Goal: Task Accomplishment & Management: Use online tool/utility

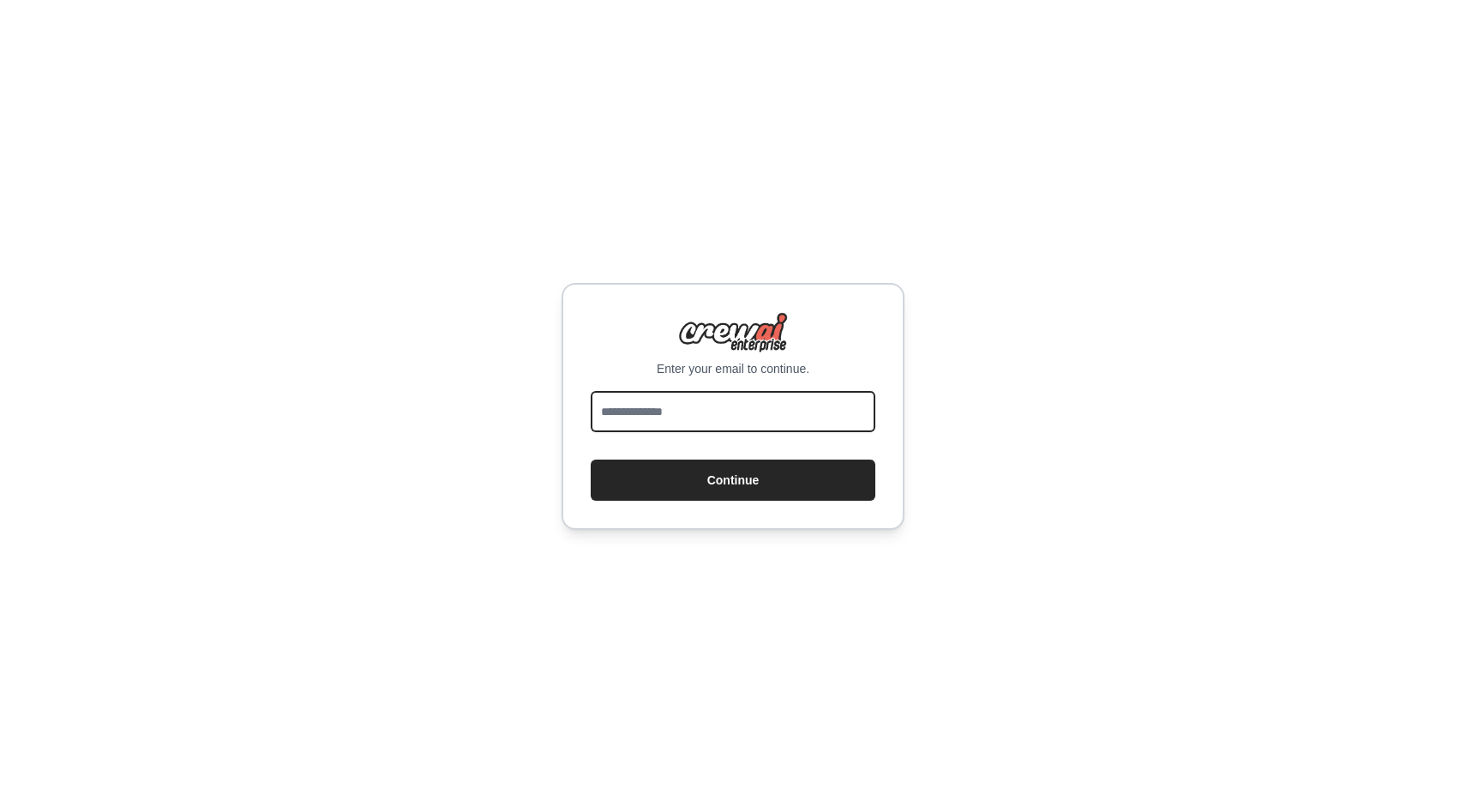
click at [706, 416] on input "email" at bounding box center [732, 411] width 284 height 41
type input "**********"
click at [590, 460] on button "Continue" at bounding box center [732, 480] width 284 height 41
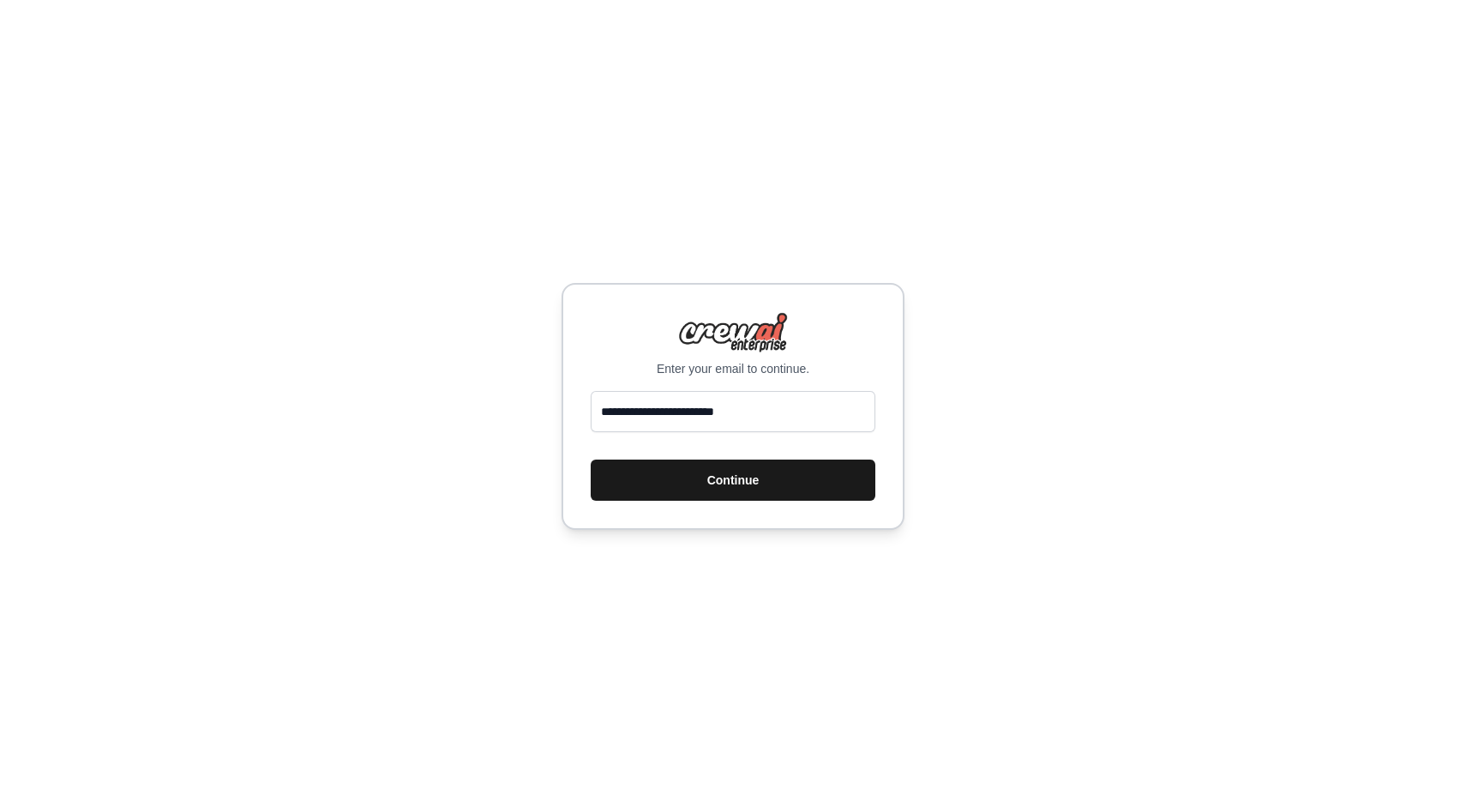
click at [743, 494] on button "Continue" at bounding box center [732, 480] width 284 height 41
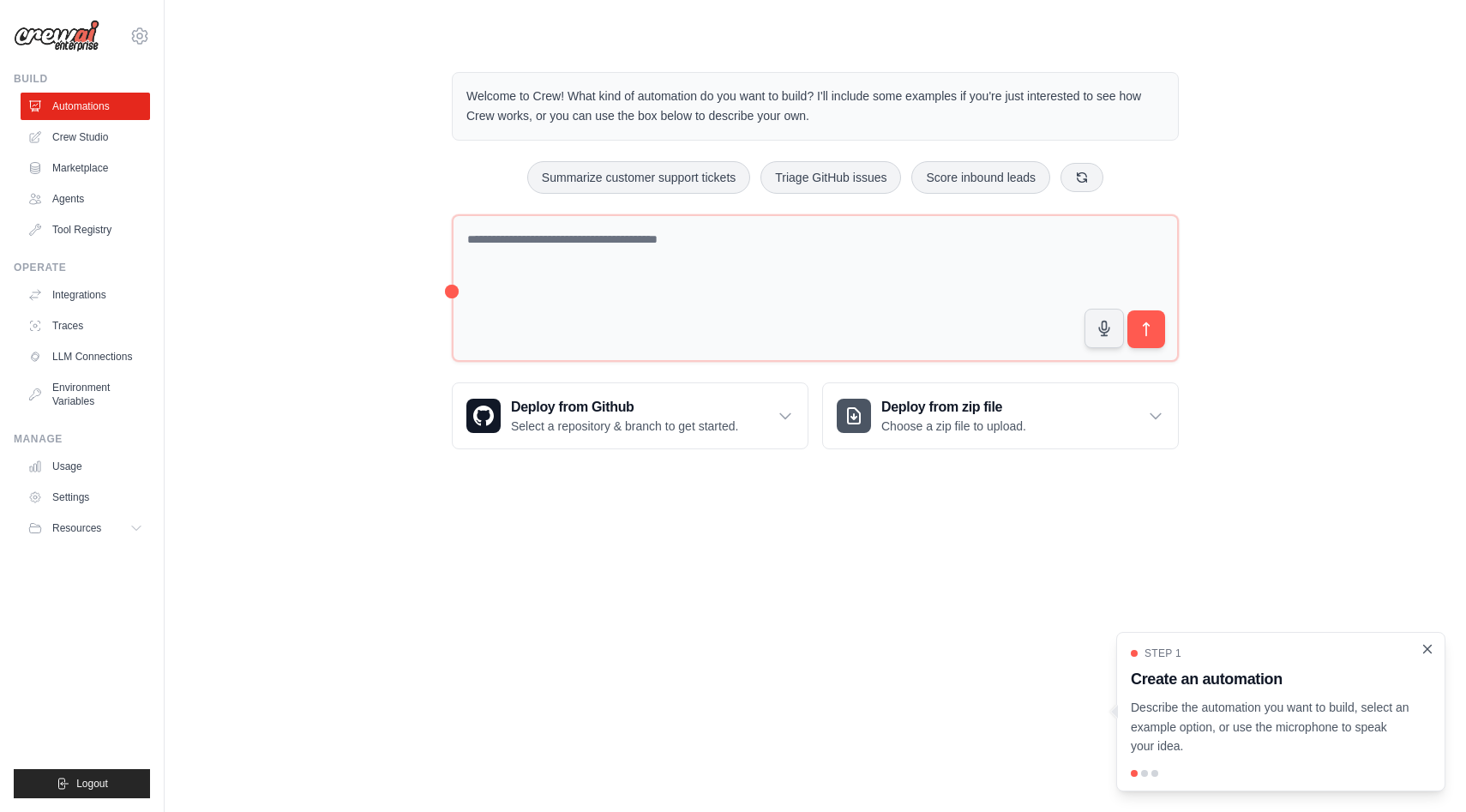
click at [1429, 650] on icon "Close walkthrough" at bounding box center [1428, 649] width 16 height 16
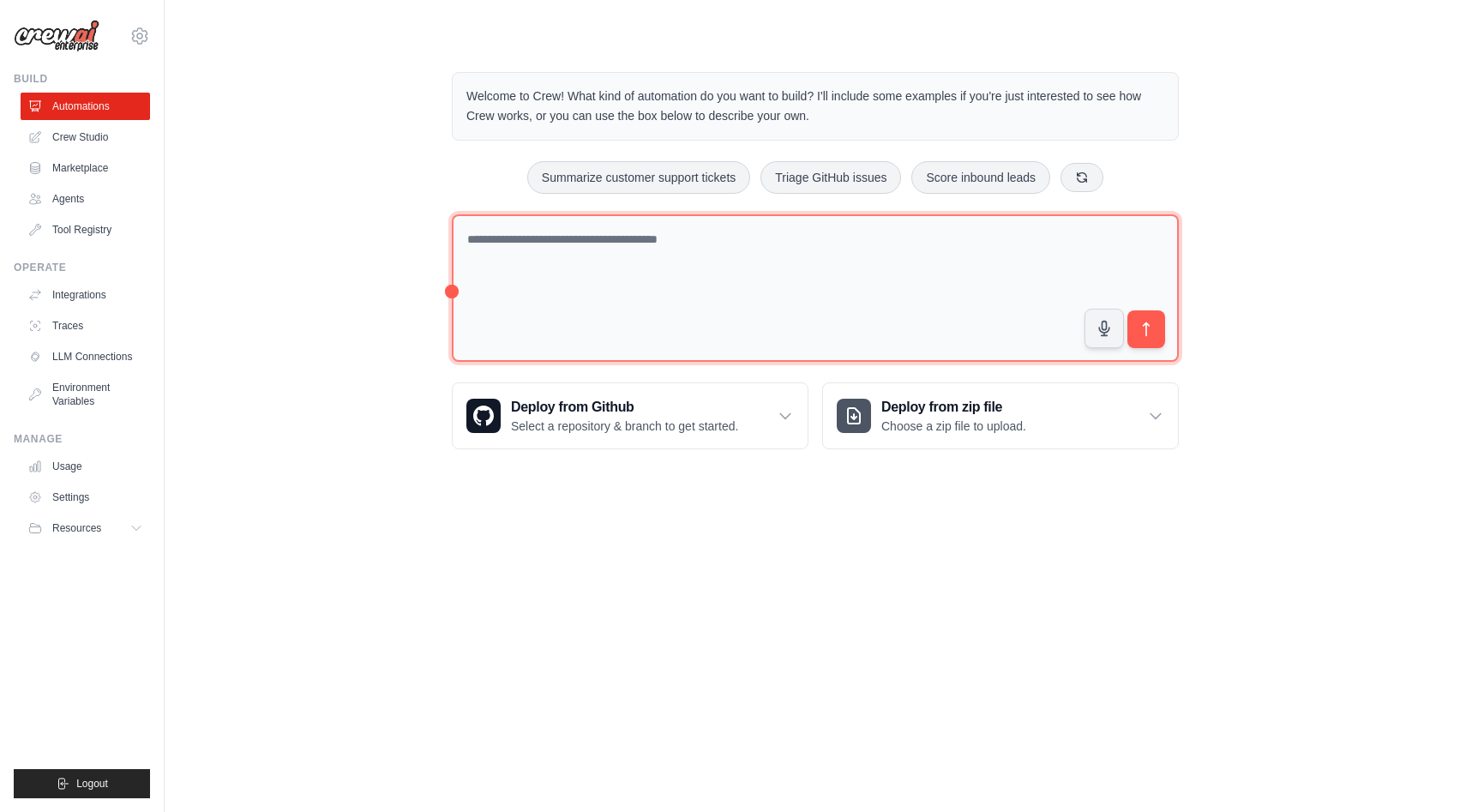
click at [539, 296] on textarea at bounding box center [816, 289] width 727 height 149
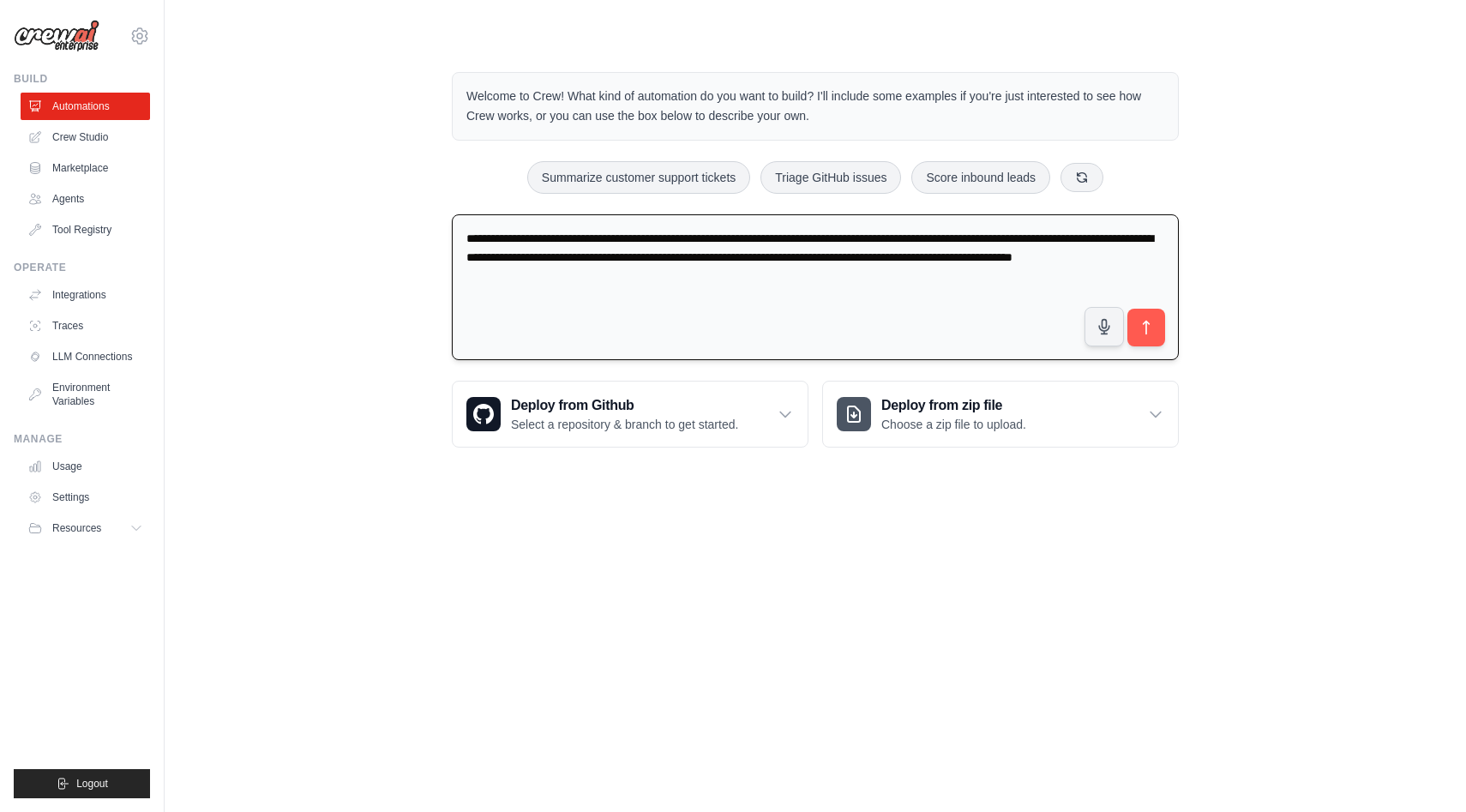
click at [526, 283] on textarea "**********" at bounding box center [816, 288] width 727 height 147
type textarea "**********"
click at [1143, 336] on button "submit" at bounding box center [1146, 327] width 39 height 39
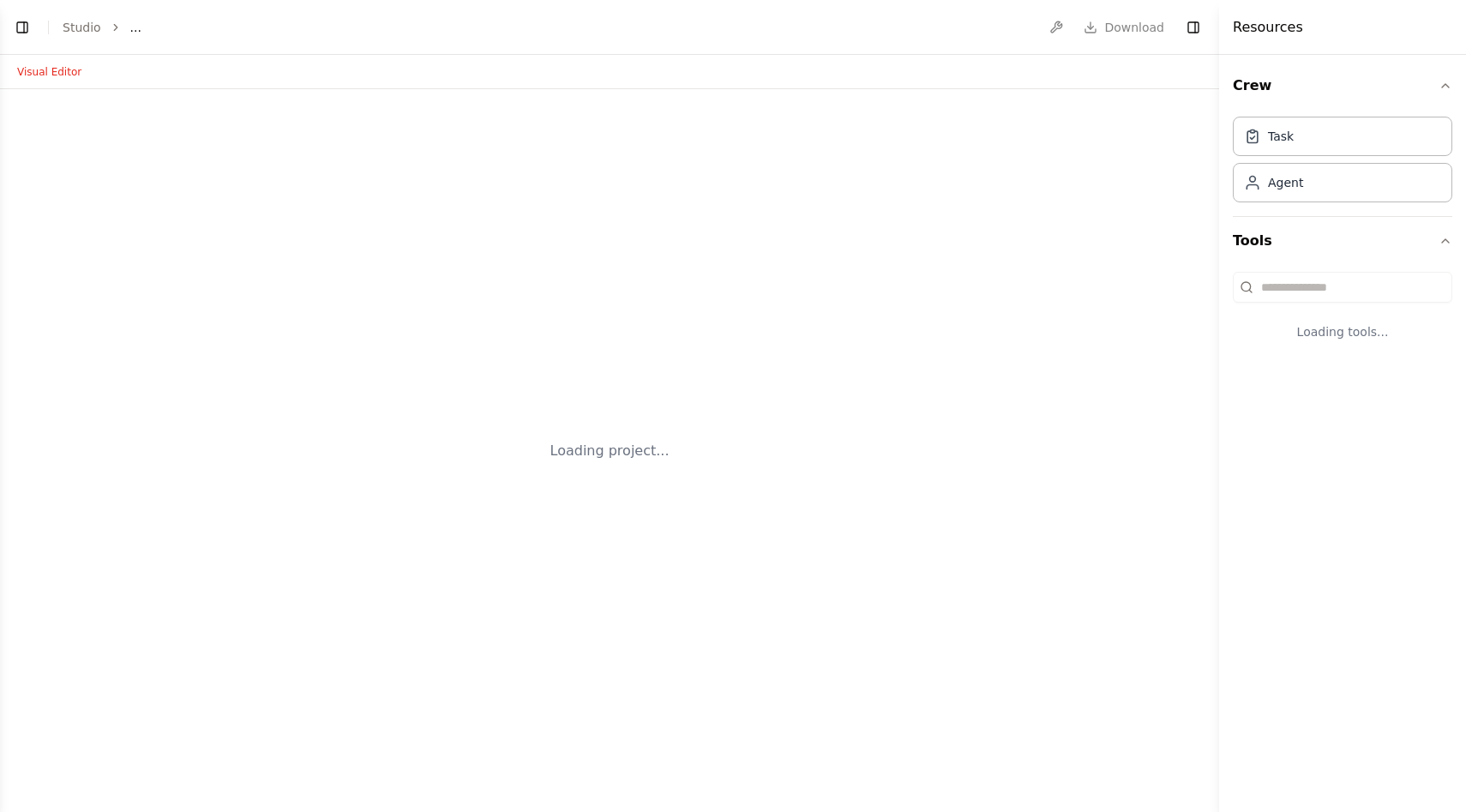
select select "****"
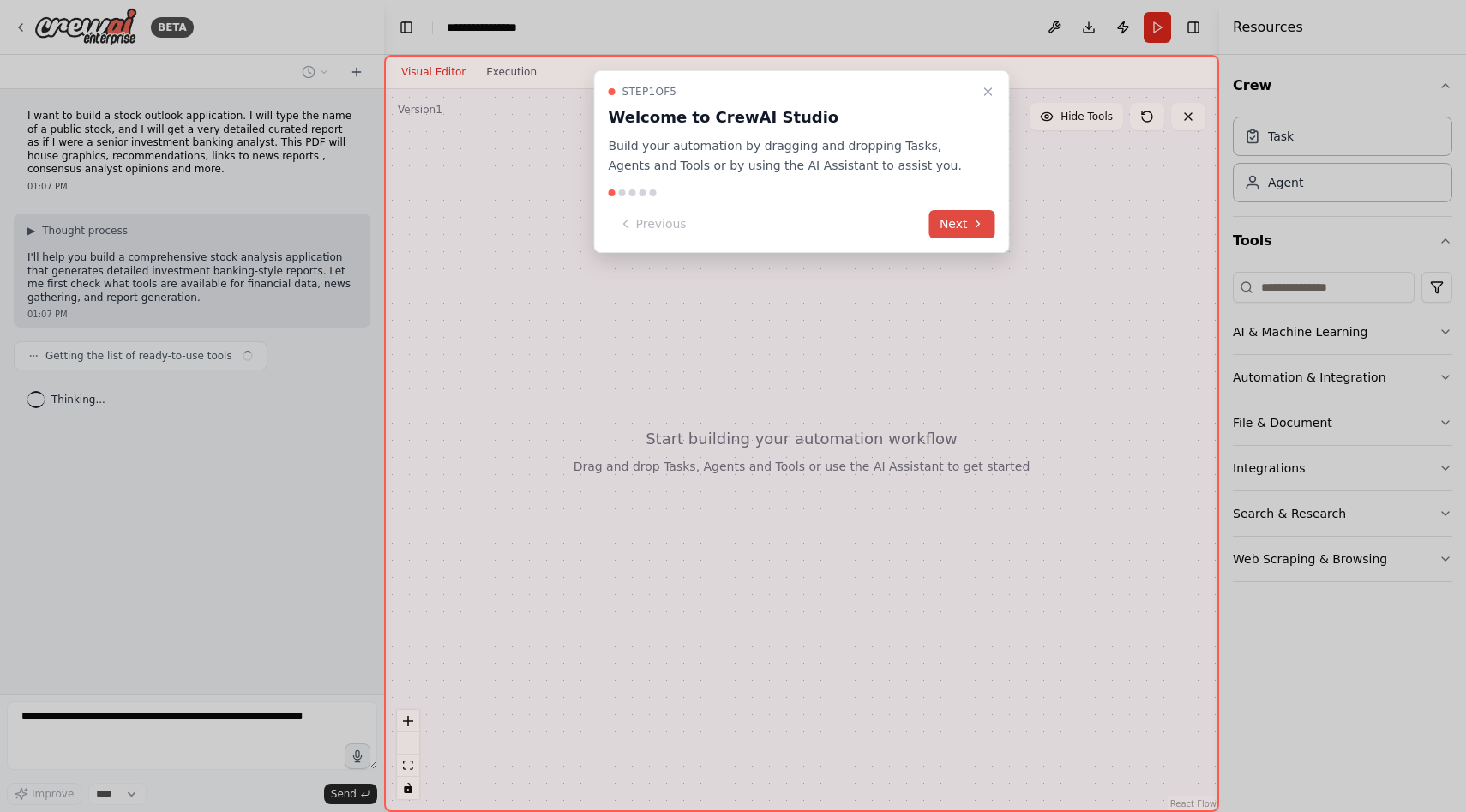
click at [964, 218] on button "Next" at bounding box center [963, 224] width 66 height 29
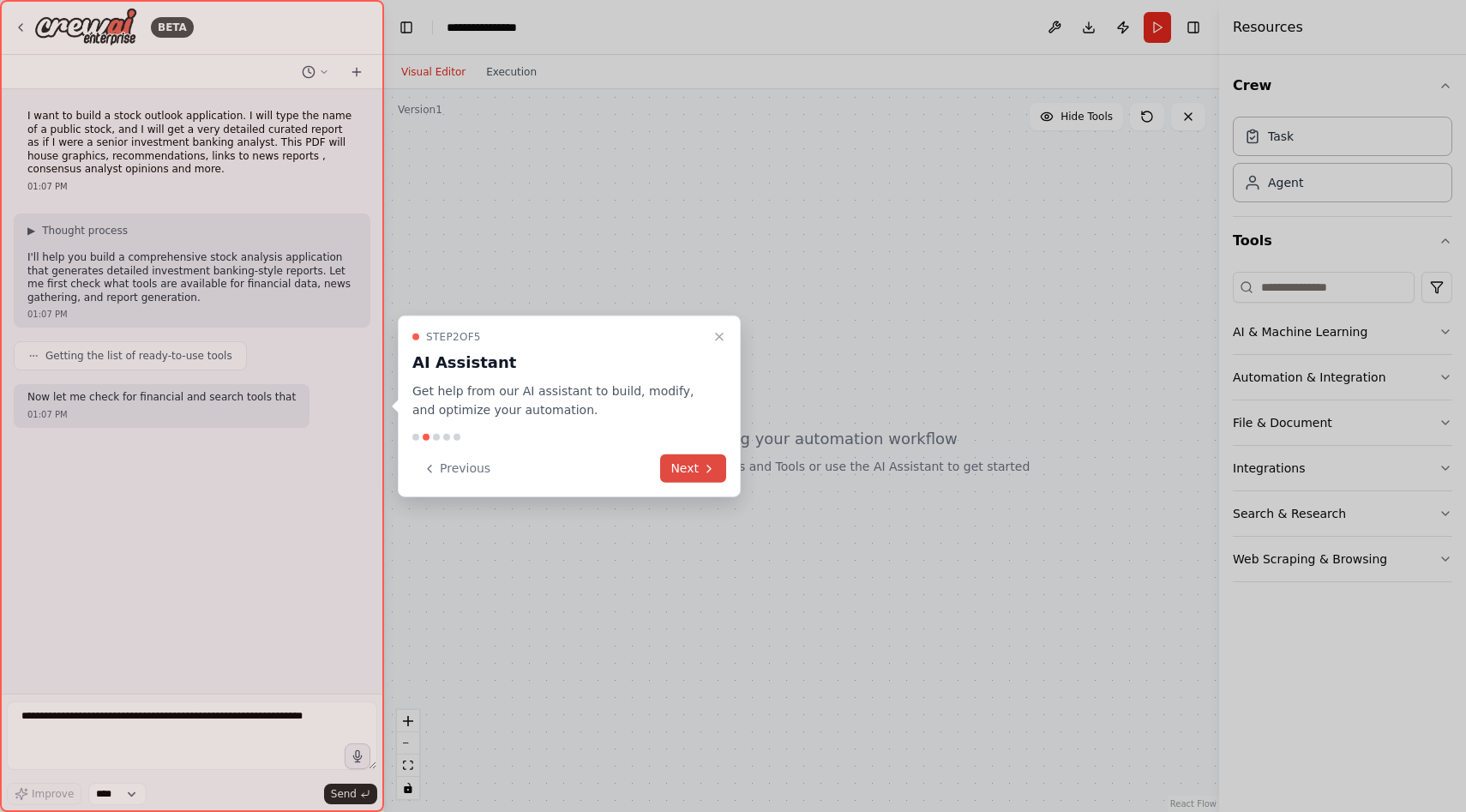
click at [700, 462] on button "Next" at bounding box center [693, 469] width 66 height 29
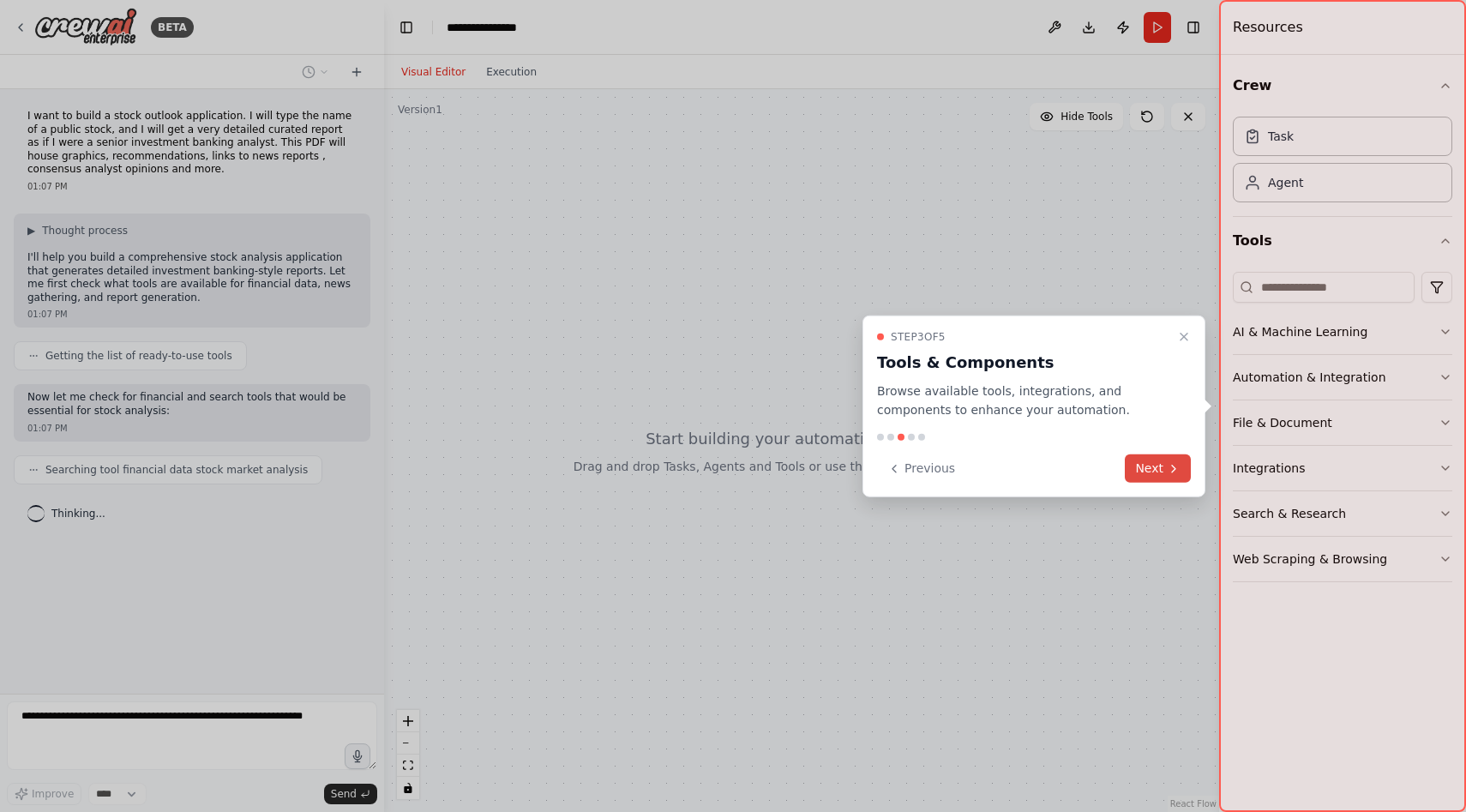
click at [1146, 464] on button "Next" at bounding box center [1158, 469] width 66 height 29
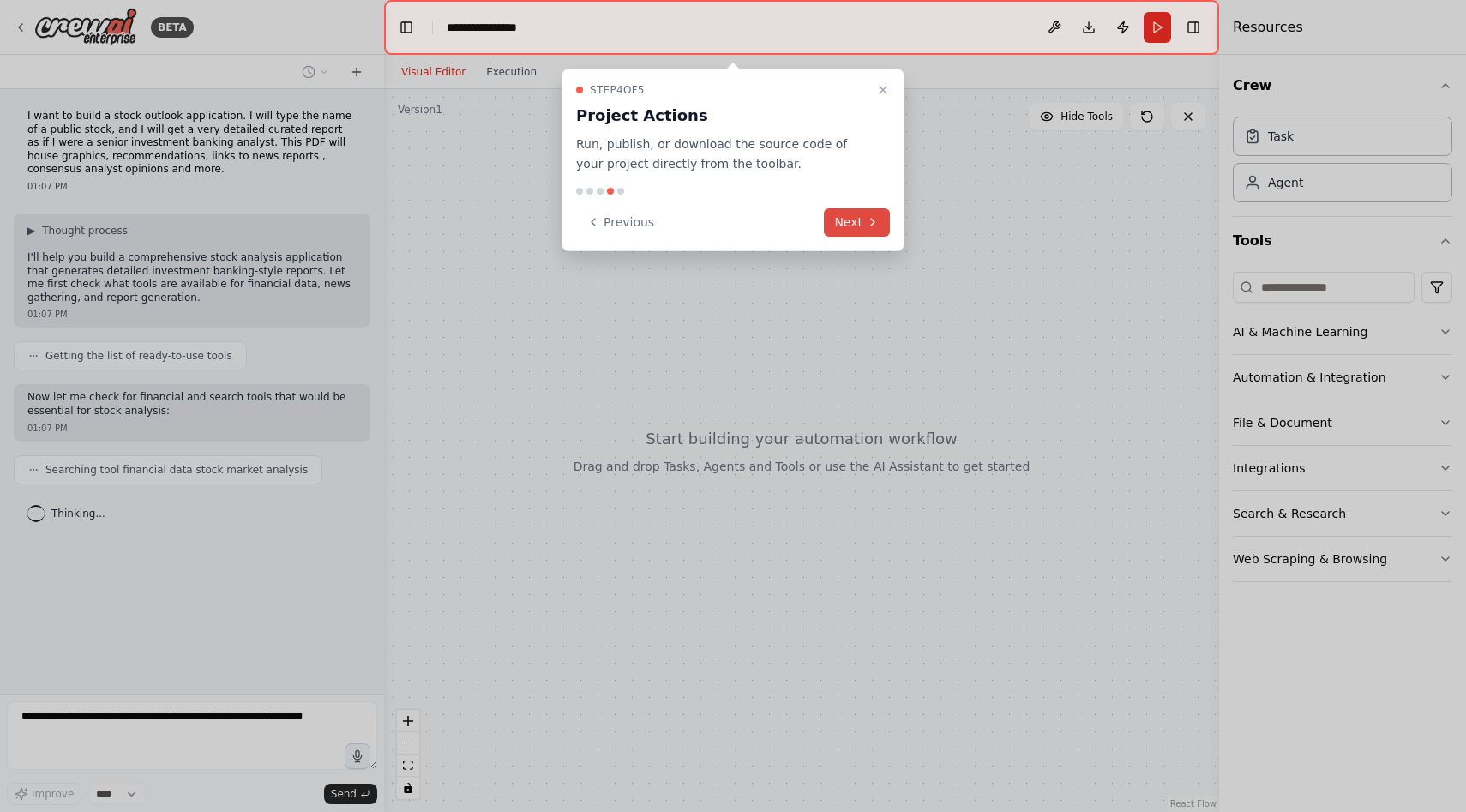
click at [862, 222] on button "Next" at bounding box center [857, 223] width 66 height 29
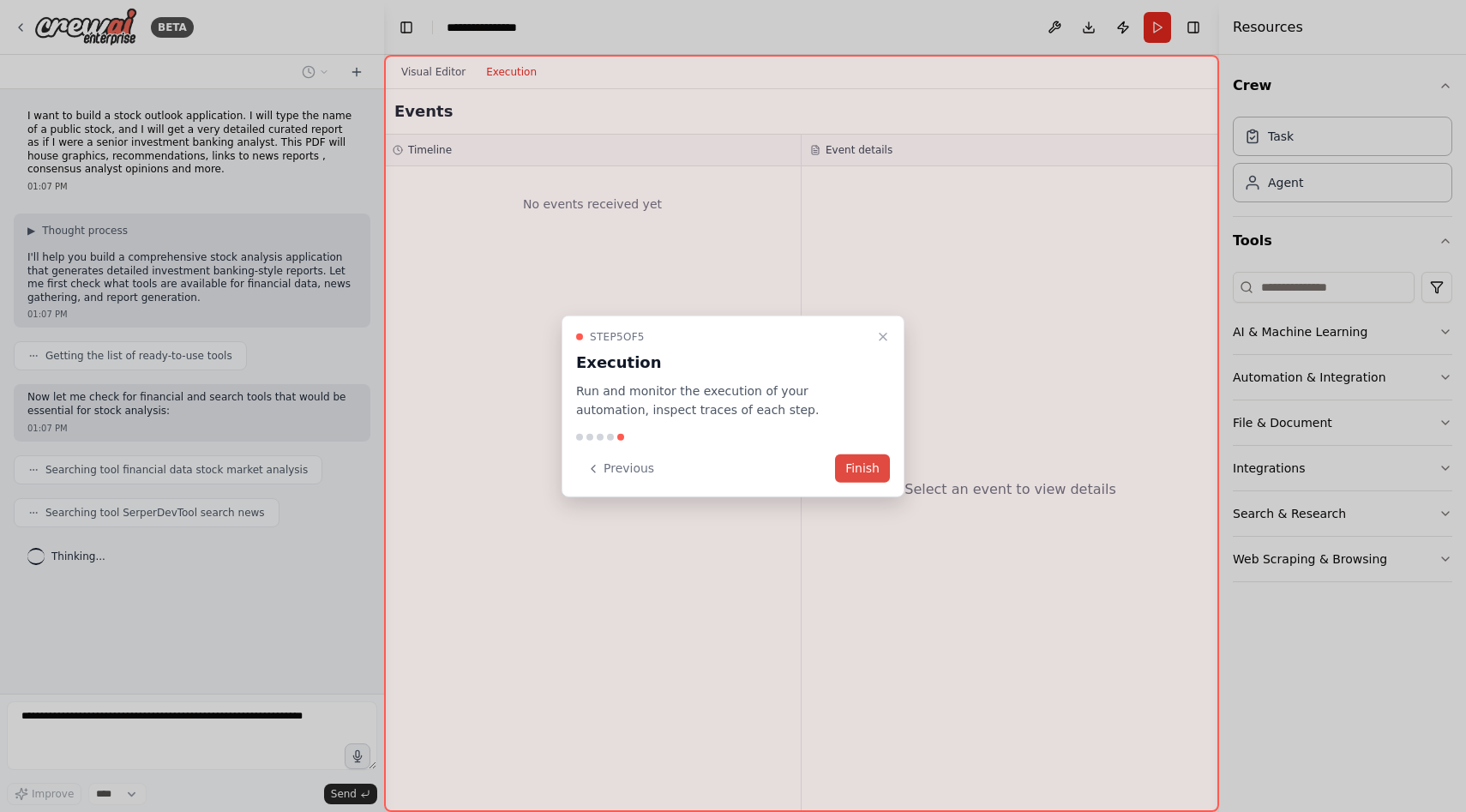
click at [876, 469] on button "Finish" at bounding box center [863, 469] width 55 height 29
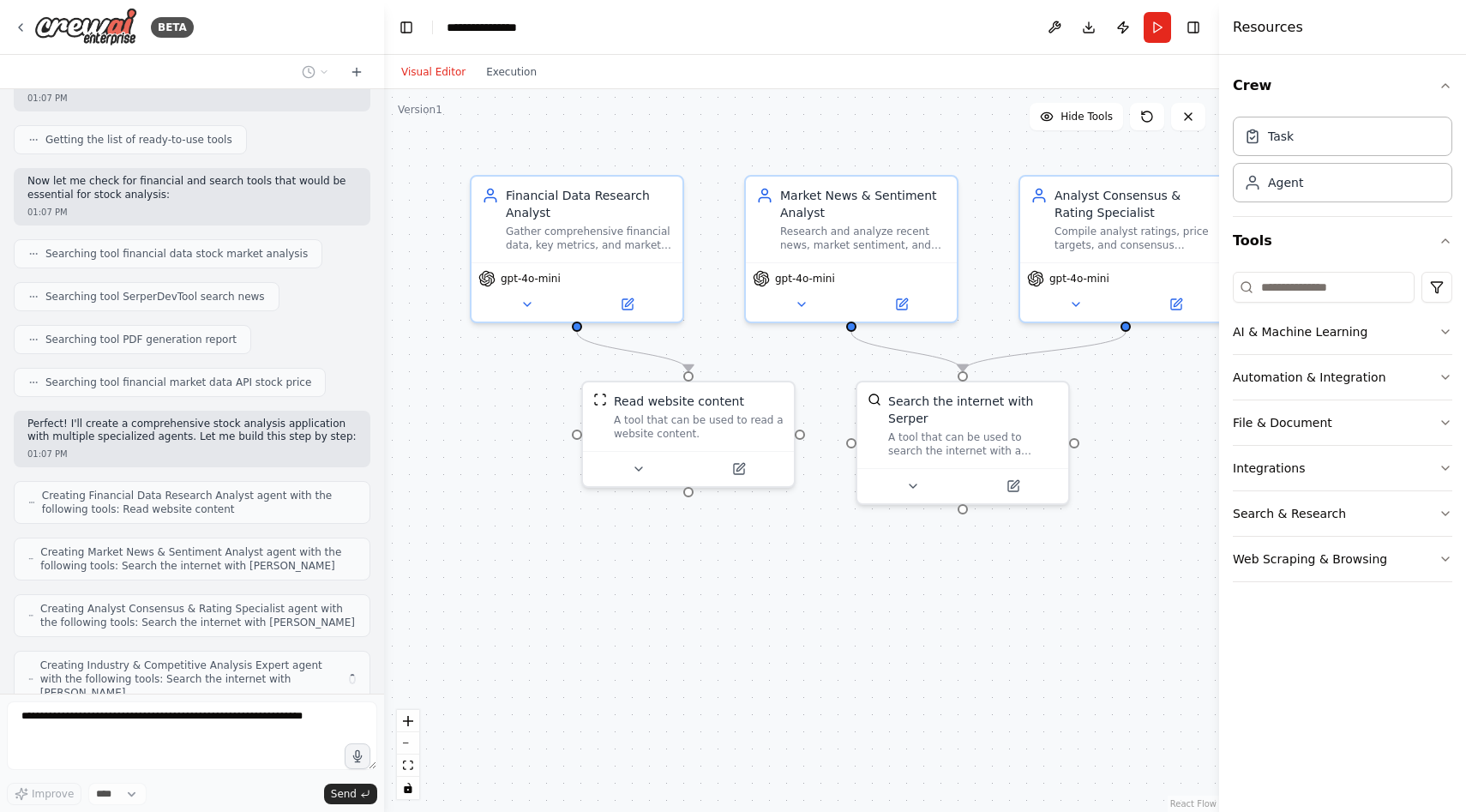
scroll to position [273, 0]
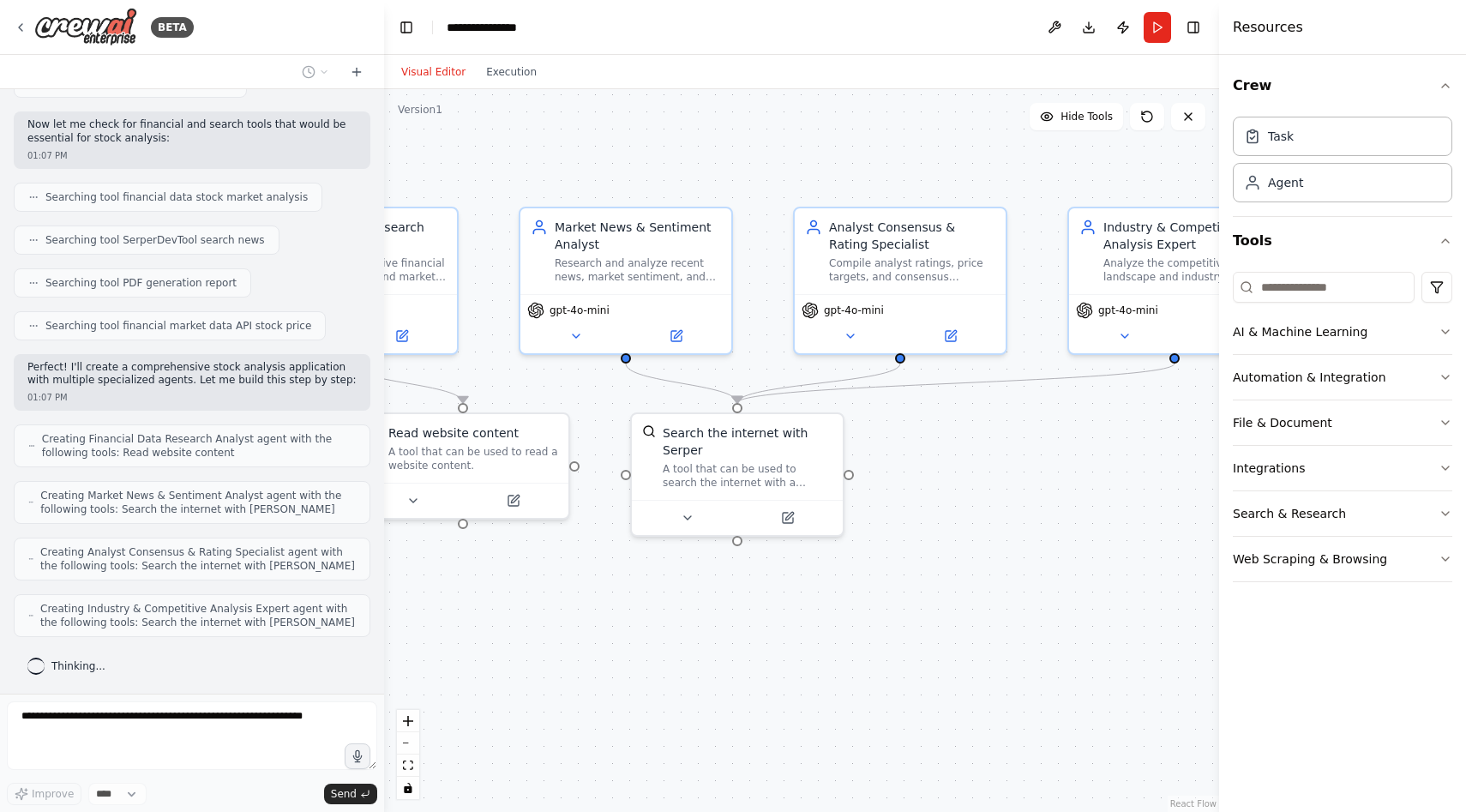
drag, startPoint x: 903, startPoint y: 575, endPoint x: 678, endPoint y: 606, distance: 227.1
click at [678, 606] on div ".deletable-edge-delete-btn { width: 20px; height: 20px; border: 0px solid #ffff…" at bounding box center [802, 450] width 836 height 722
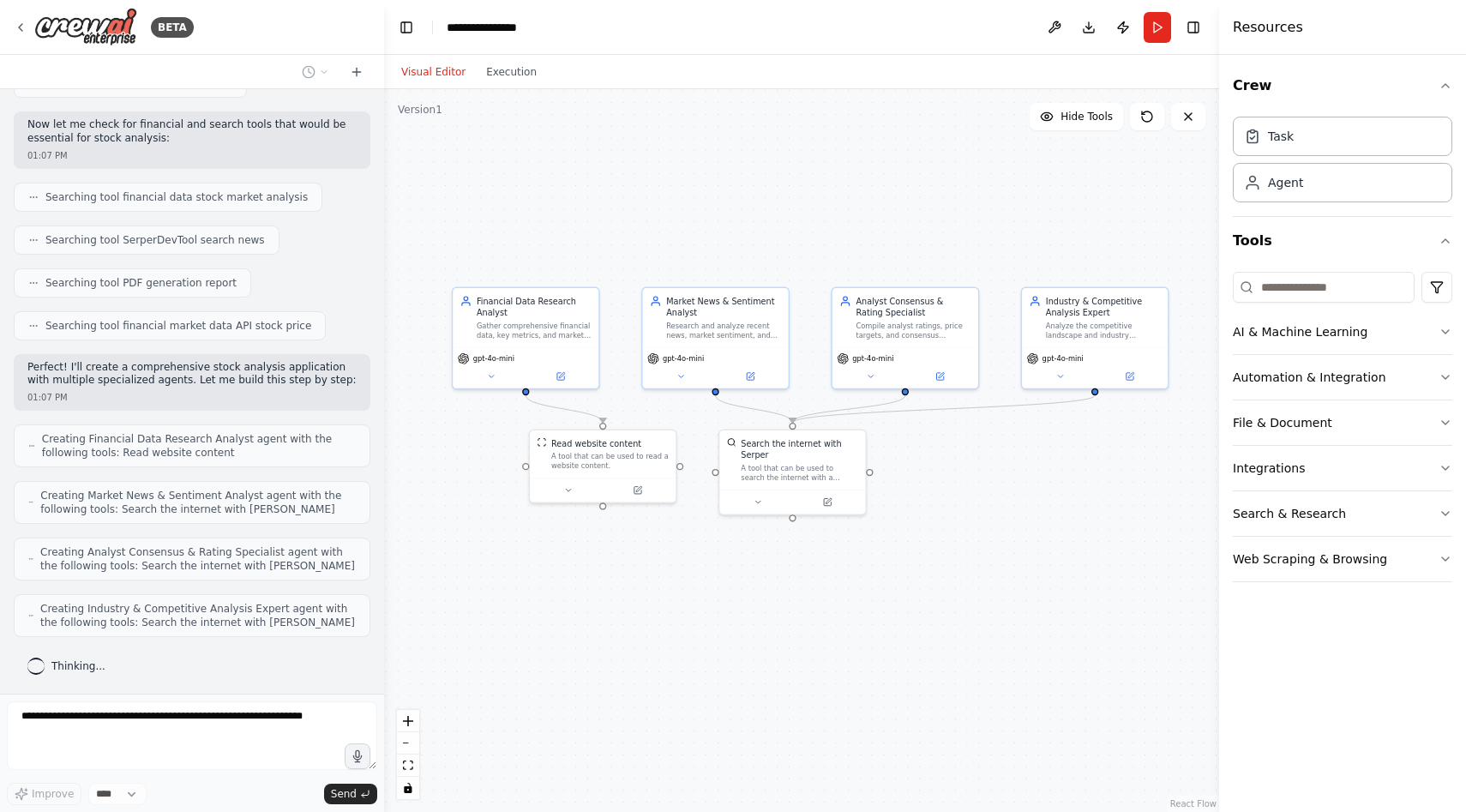
drag, startPoint x: 673, startPoint y: 631, endPoint x: 747, endPoint y: 586, distance: 86.6
click at [747, 586] on div ".deletable-edge-delete-btn { width: 20px; height: 20px; border: 0px solid #ffff…" at bounding box center [802, 450] width 836 height 722
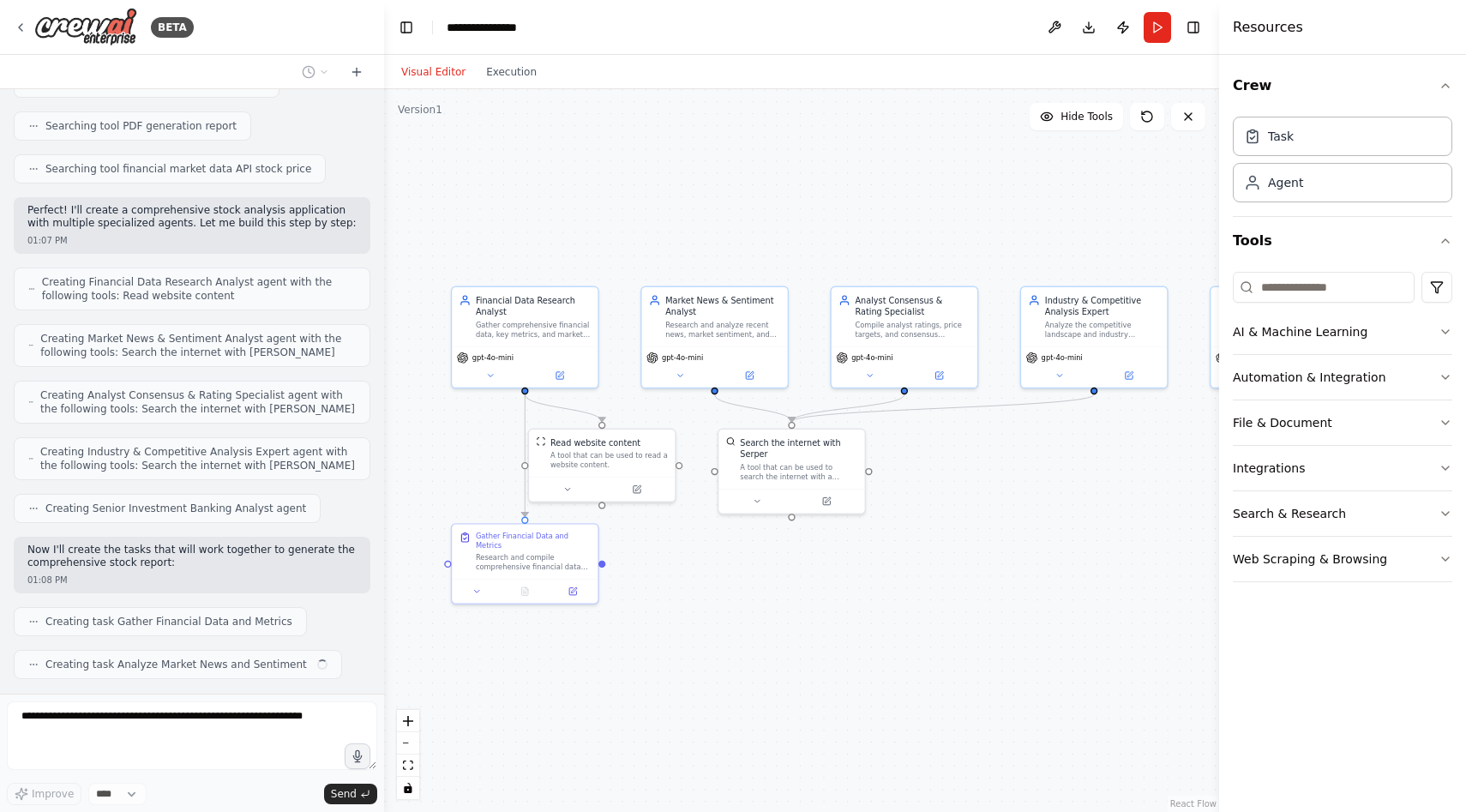
scroll to position [472, 0]
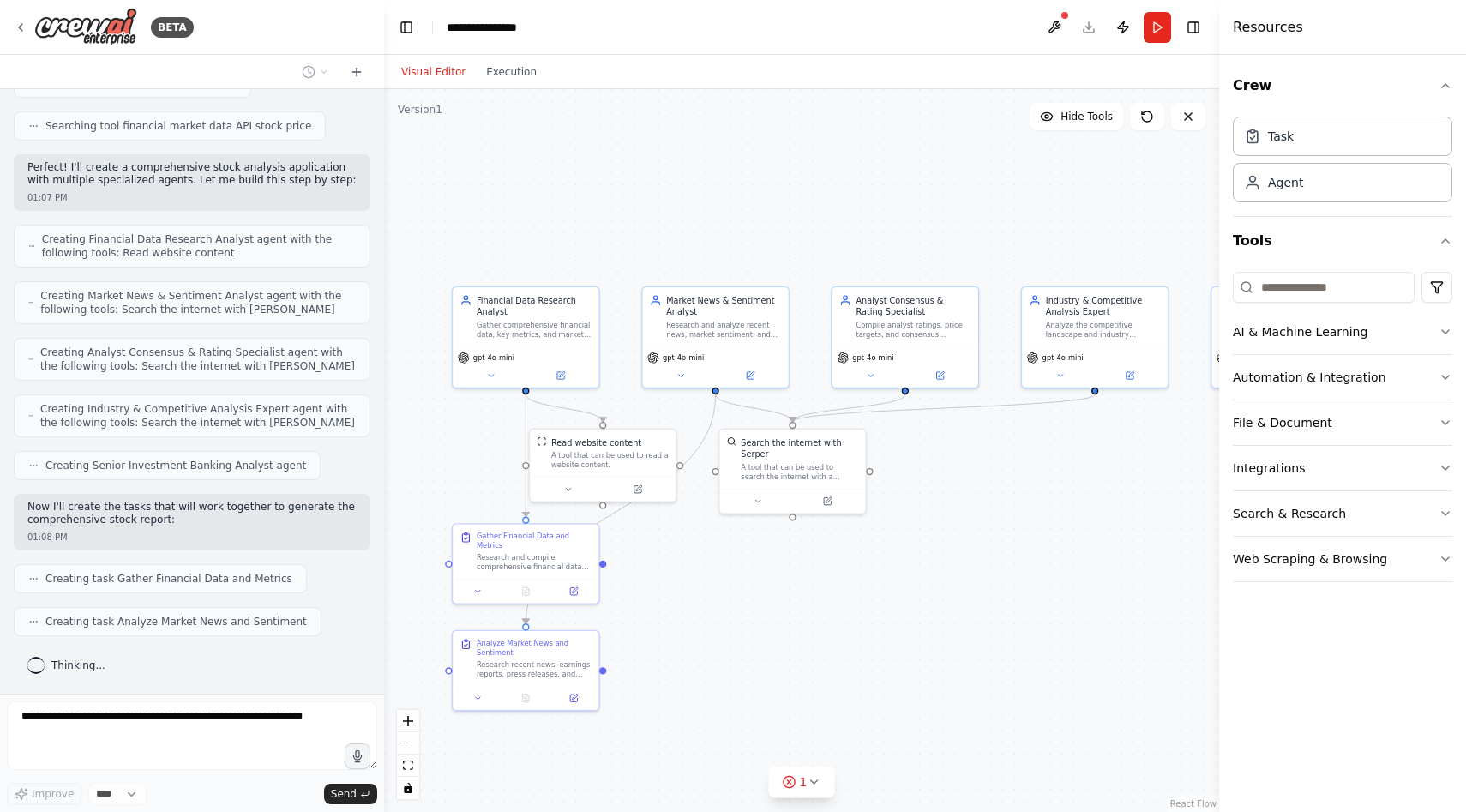
click at [688, 583] on div ".deletable-edge-delete-btn { width: 20px; height: 20px; border: 0px solid #ffff…" at bounding box center [802, 450] width 836 height 722
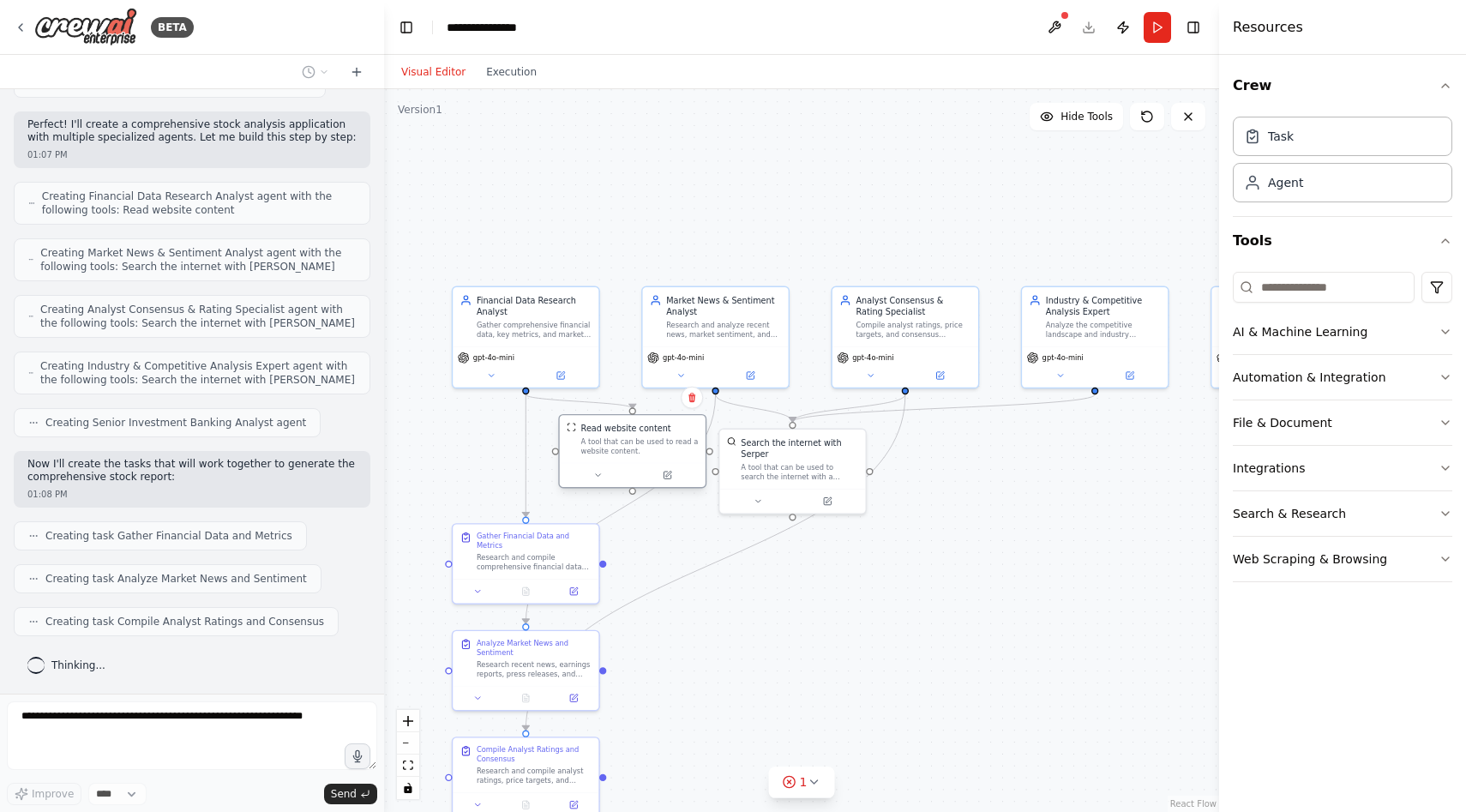
drag, startPoint x: 649, startPoint y: 464, endPoint x: 671, endPoint y: 452, distance: 25.1
click at [671, 452] on div "A tool that can be used to read a website content." at bounding box center [640, 446] width 117 height 19
click at [769, 649] on div ".deletable-edge-delete-btn { width: 20px; height: 20px; border: 0px solid #ffff…" at bounding box center [802, 450] width 836 height 722
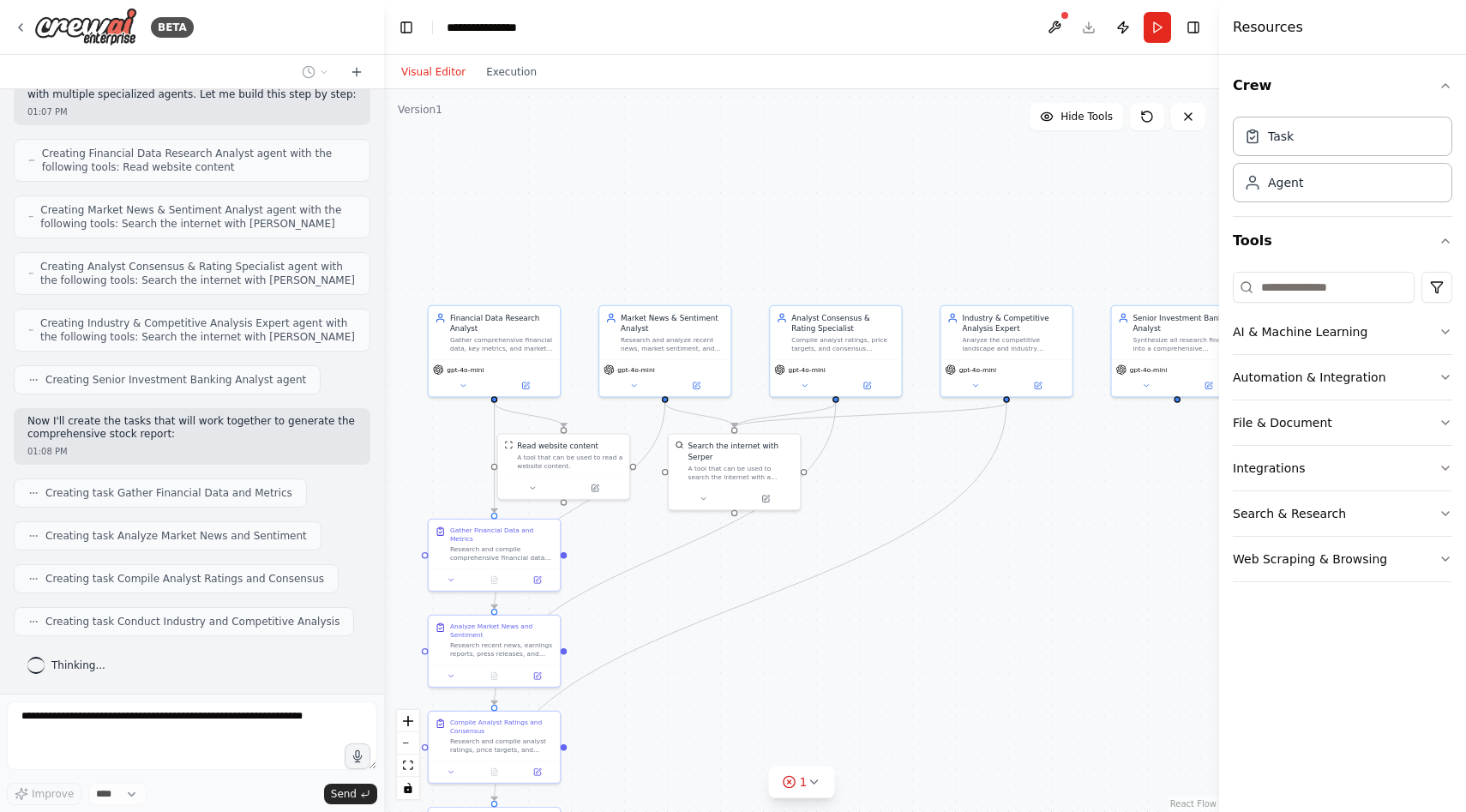
drag, startPoint x: 945, startPoint y: 678, endPoint x: 890, endPoint y: 662, distance: 57.3
click at [890, 662] on div ".deletable-edge-delete-btn { width: 20px; height: 20px; border: 0px solid #ffff…" at bounding box center [802, 450] width 836 height 722
click at [507, 551] on div "Research and compile comprehensive financial data for {stock_symbol} including …" at bounding box center [502, 552] width 103 height 17
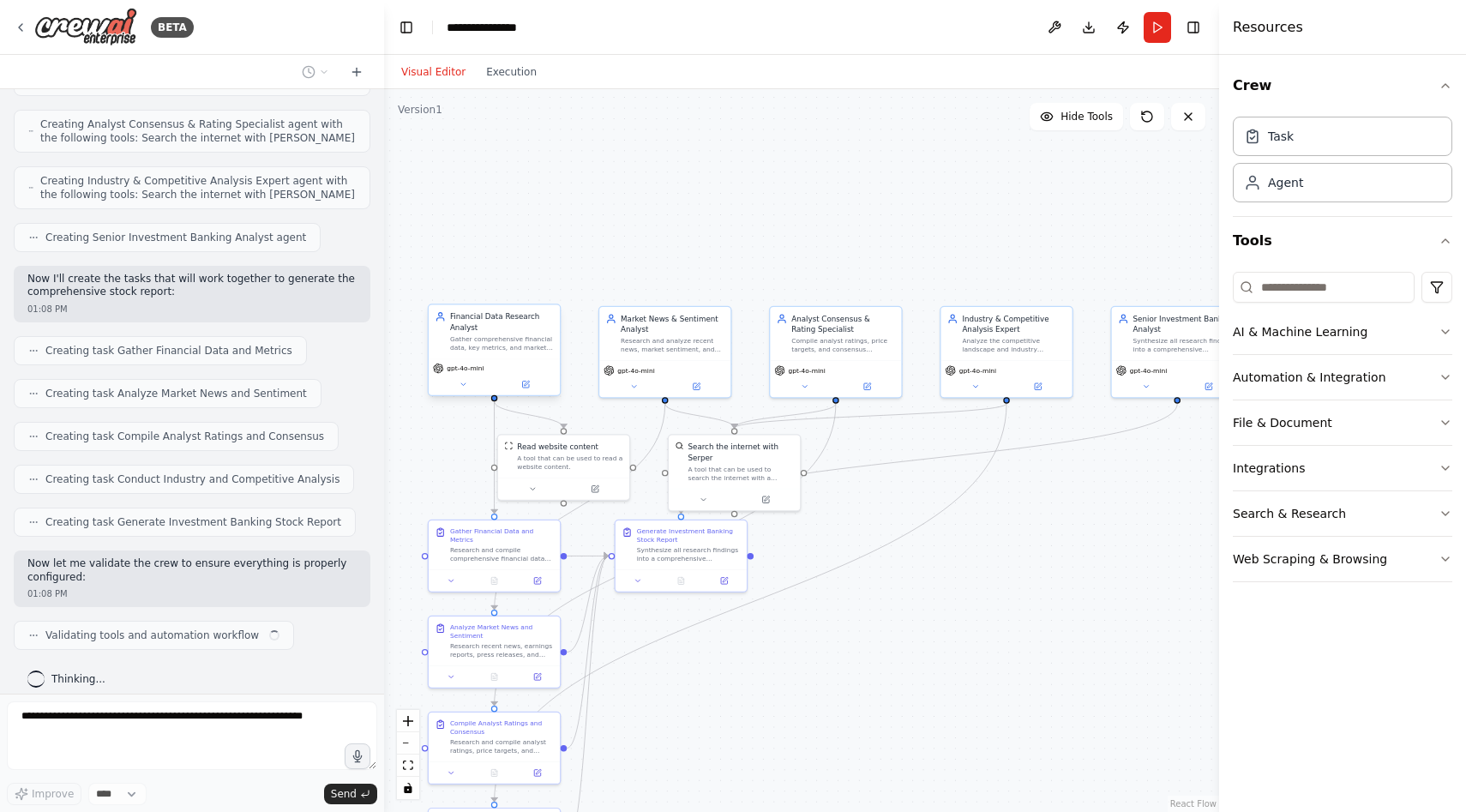
scroll to position [714, 0]
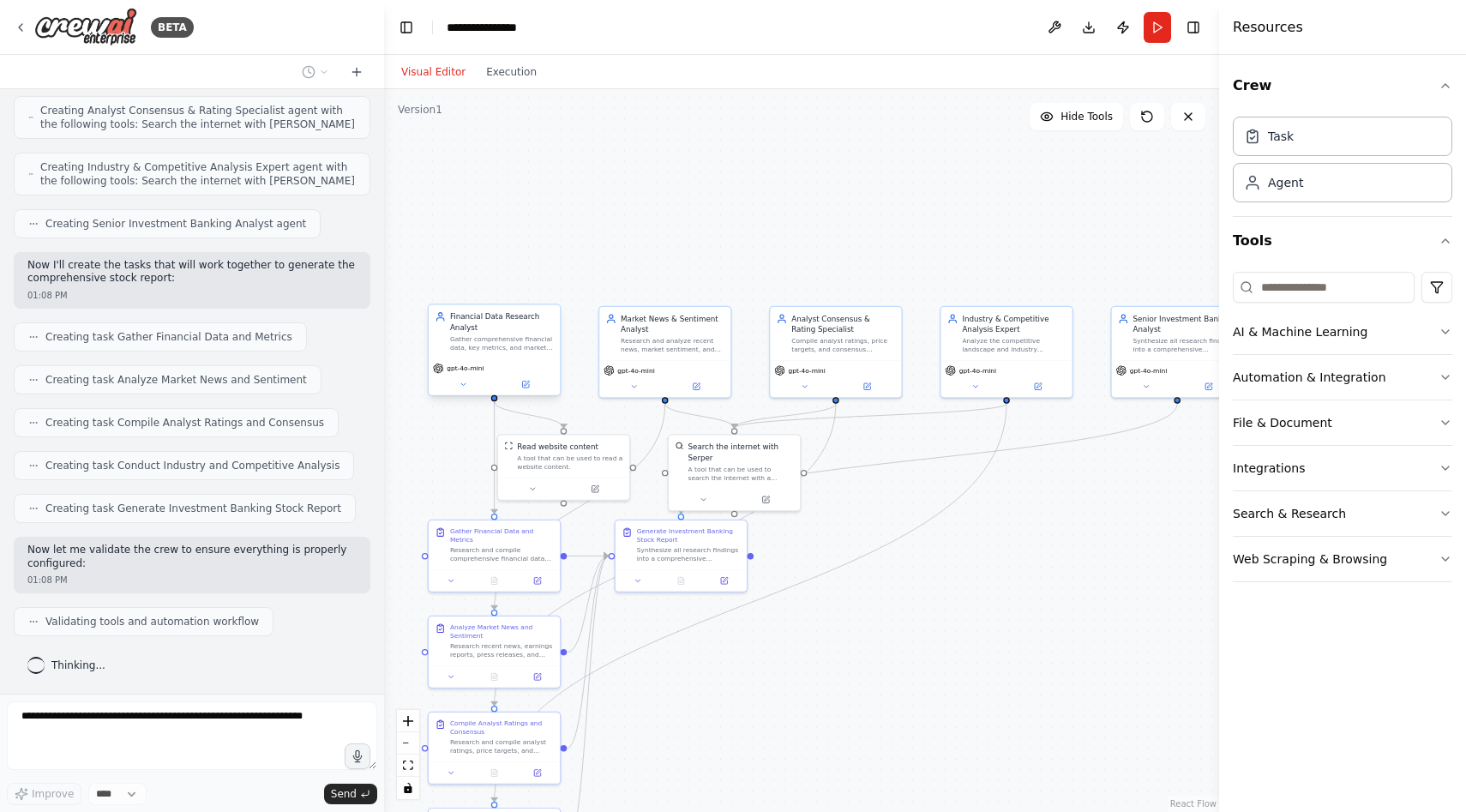
click at [523, 341] on div "Gather comprehensive financial data, key metrics, and market performance inform…" at bounding box center [502, 343] width 103 height 17
click at [806, 613] on div ".deletable-edge-delete-btn { width: 20px; height: 20px; border: 0px solid #ffff…" at bounding box center [802, 450] width 836 height 722
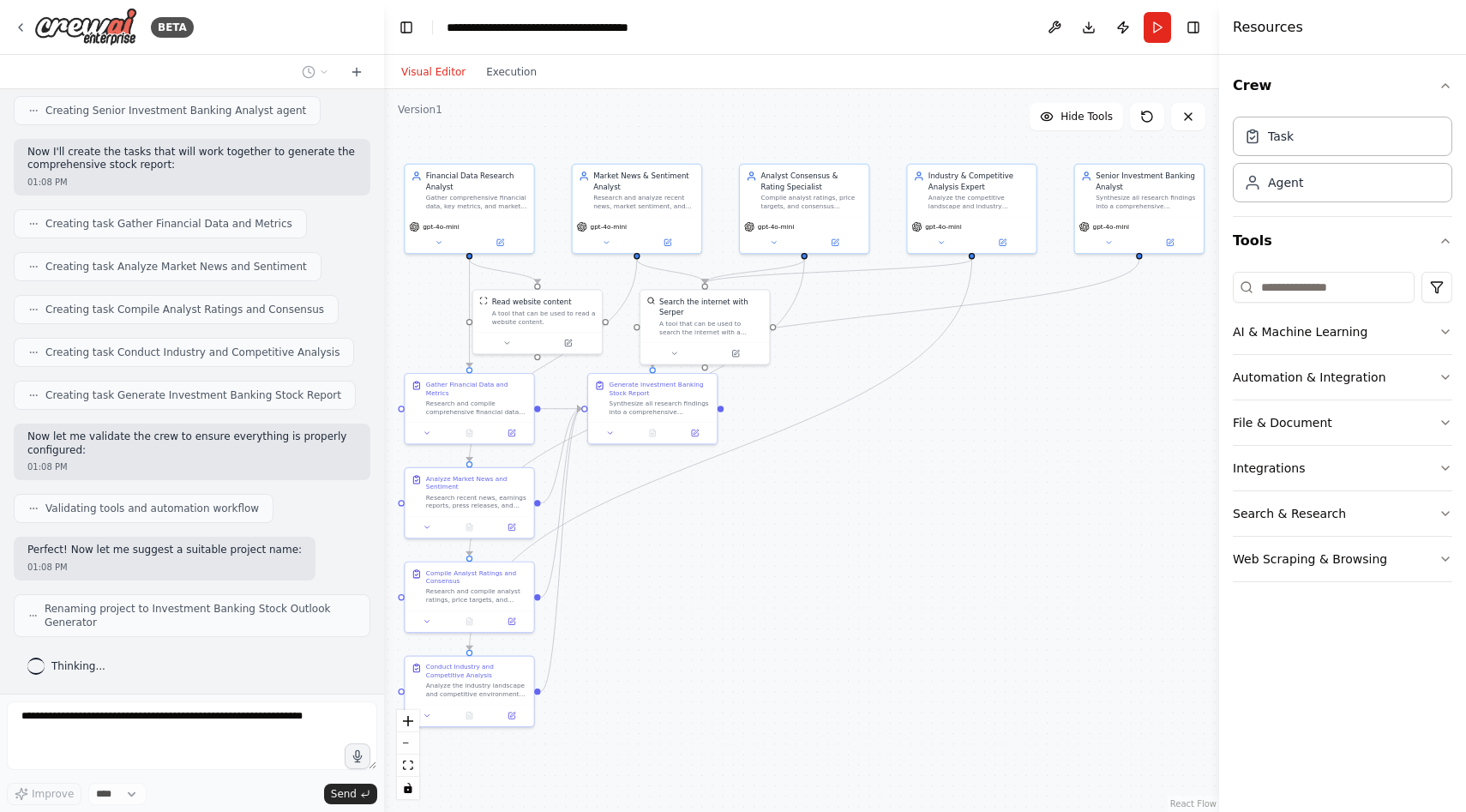
drag, startPoint x: 855, startPoint y: 654, endPoint x: 824, endPoint y: 508, distance: 149.3
click at [824, 507] on div ".deletable-edge-delete-btn { width: 20px; height: 20px; border: 0px solid #ffff…" at bounding box center [802, 450] width 836 height 722
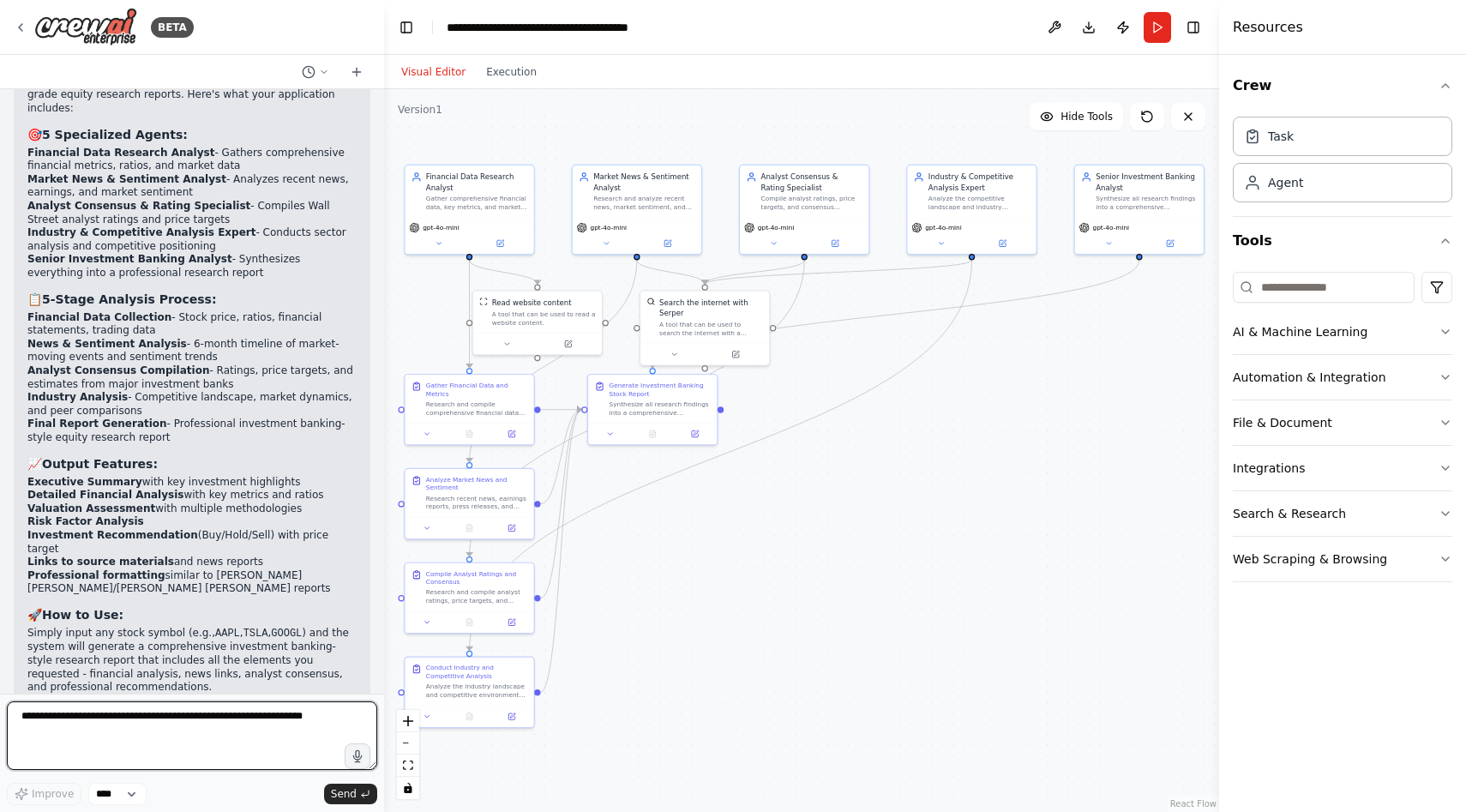
scroll to position [1442, 0]
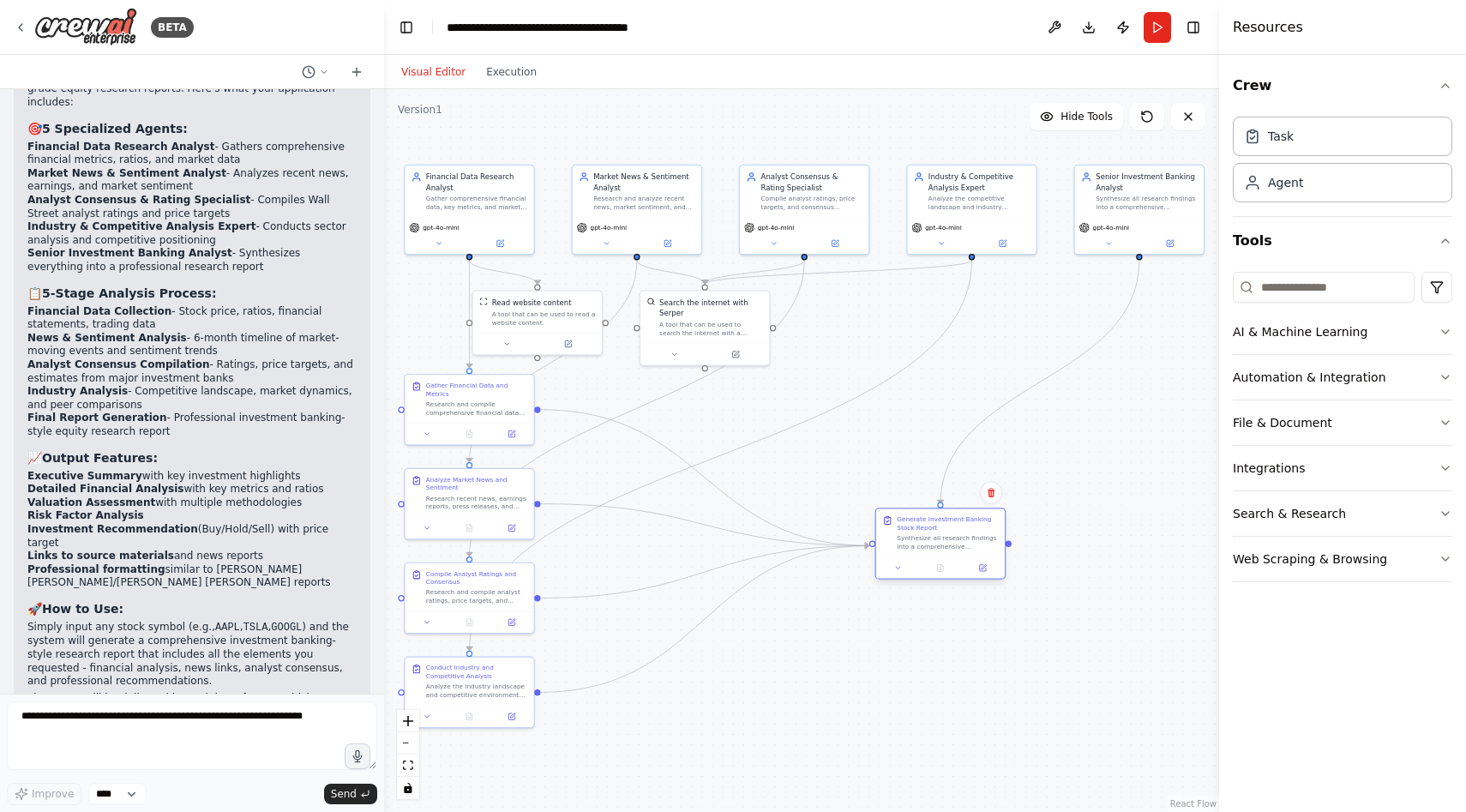
drag, startPoint x: 650, startPoint y: 404, endPoint x: 941, endPoint y: 542, distance: 322.1
click at [941, 542] on div "Synthesize all research findings into a comprehensive investment banking-style …" at bounding box center [948, 542] width 101 height 17
drag, startPoint x: 713, startPoint y: 320, endPoint x: 811, endPoint y: 380, distance: 114.9
click at [811, 380] on div "Search the internet with Serper A tool that can be used to search the internet …" at bounding box center [810, 377] width 103 height 39
drag, startPoint x: 542, startPoint y: 309, endPoint x: 650, endPoint y: 346, distance: 114.2
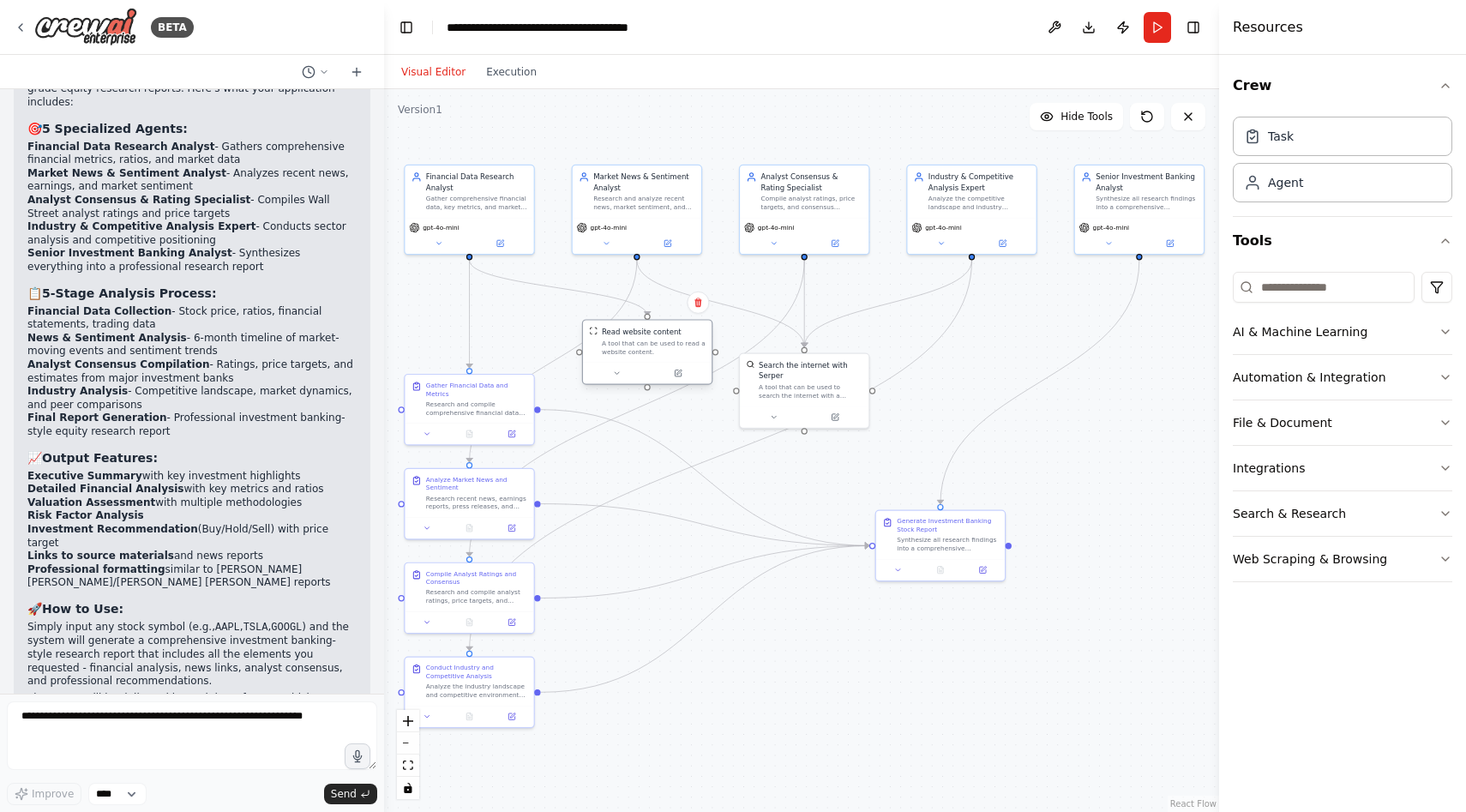
click at [651, 345] on div "A tool that can be used to read a website content." at bounding box center [653, 349] width 103 height 17
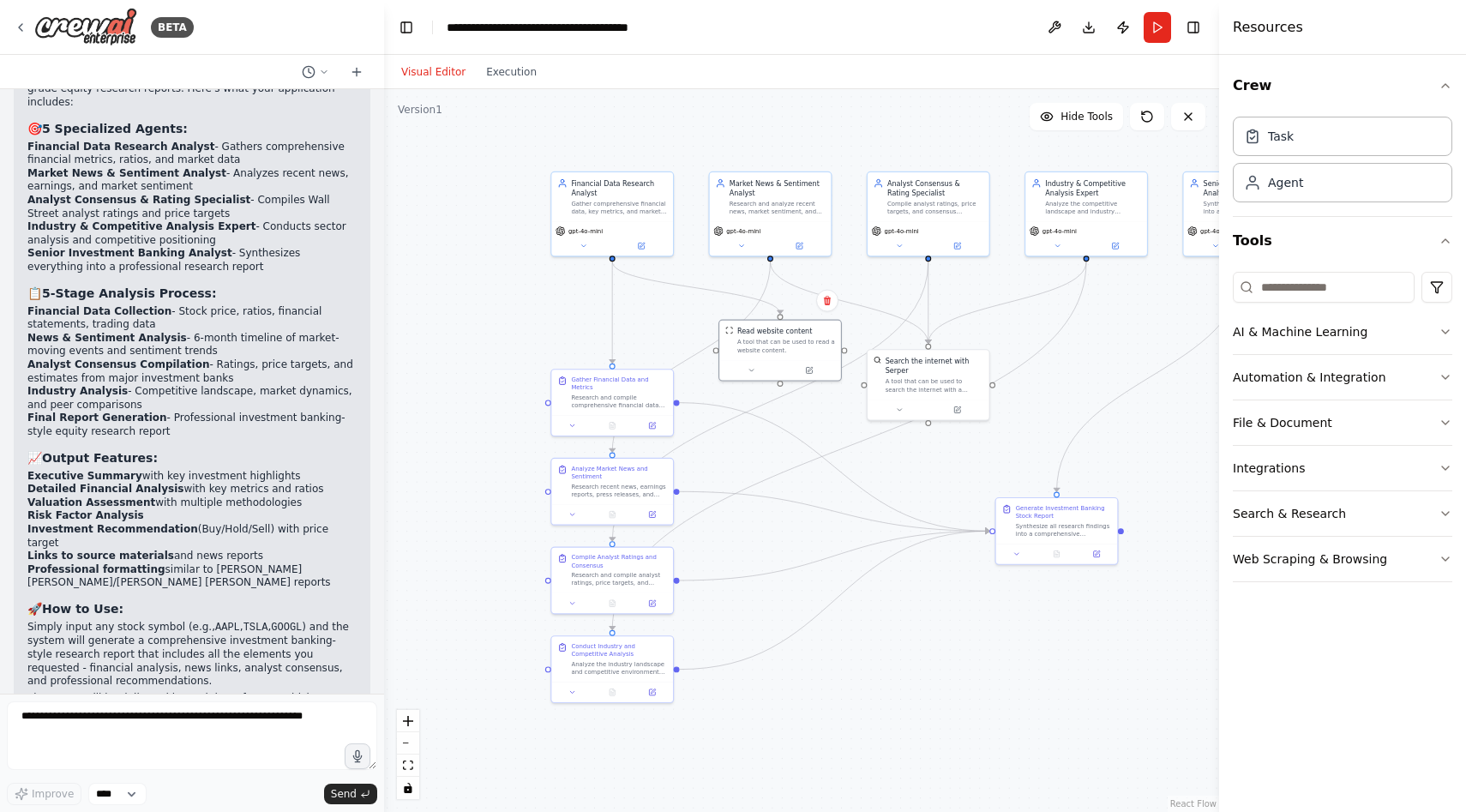
drag, startPoint x: 602, startPoint y: 757, endPoint x: 727, endPoint y: 741, distance: 126.0
click at [727, 741] on div ".deletable-edge-delete-btn { width: 20px; height: 20px; border: 0px solid #ffff…" at bounding box center [802, 450] width 836 height 722
click at [640, 684] on div at bounding box center [612, 690] width 122 height 21
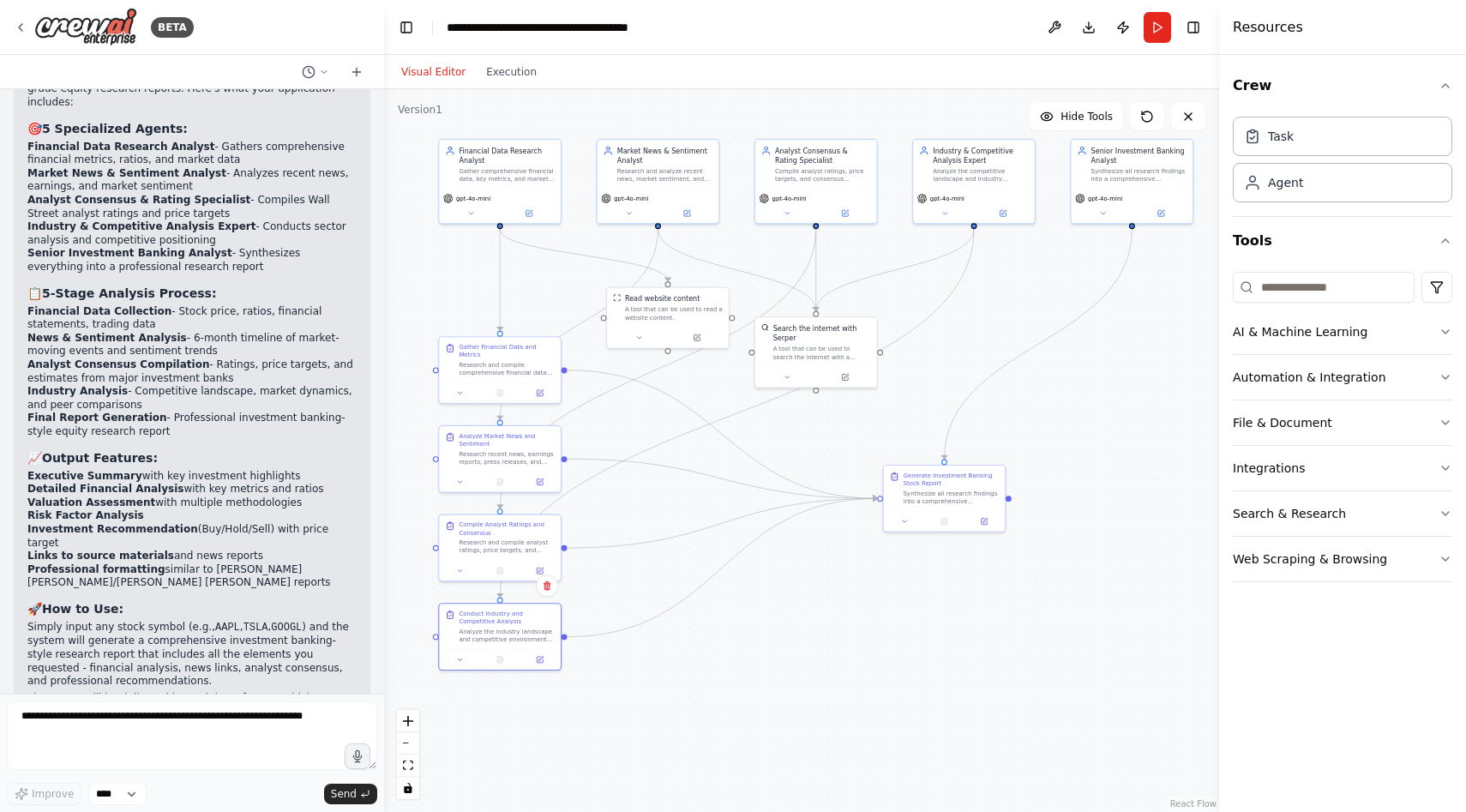
drag, startPoint x: 1100, startPoint y: 715, endPoint x: 988, endPoint y: 683, distance: 116.5
click at [988, 683] on div ".deletable-edge-delete-btn { width: 20px; height: 20px; border: 0px solid #ffff…" at bounding box center [802, 450] width 836 height 722
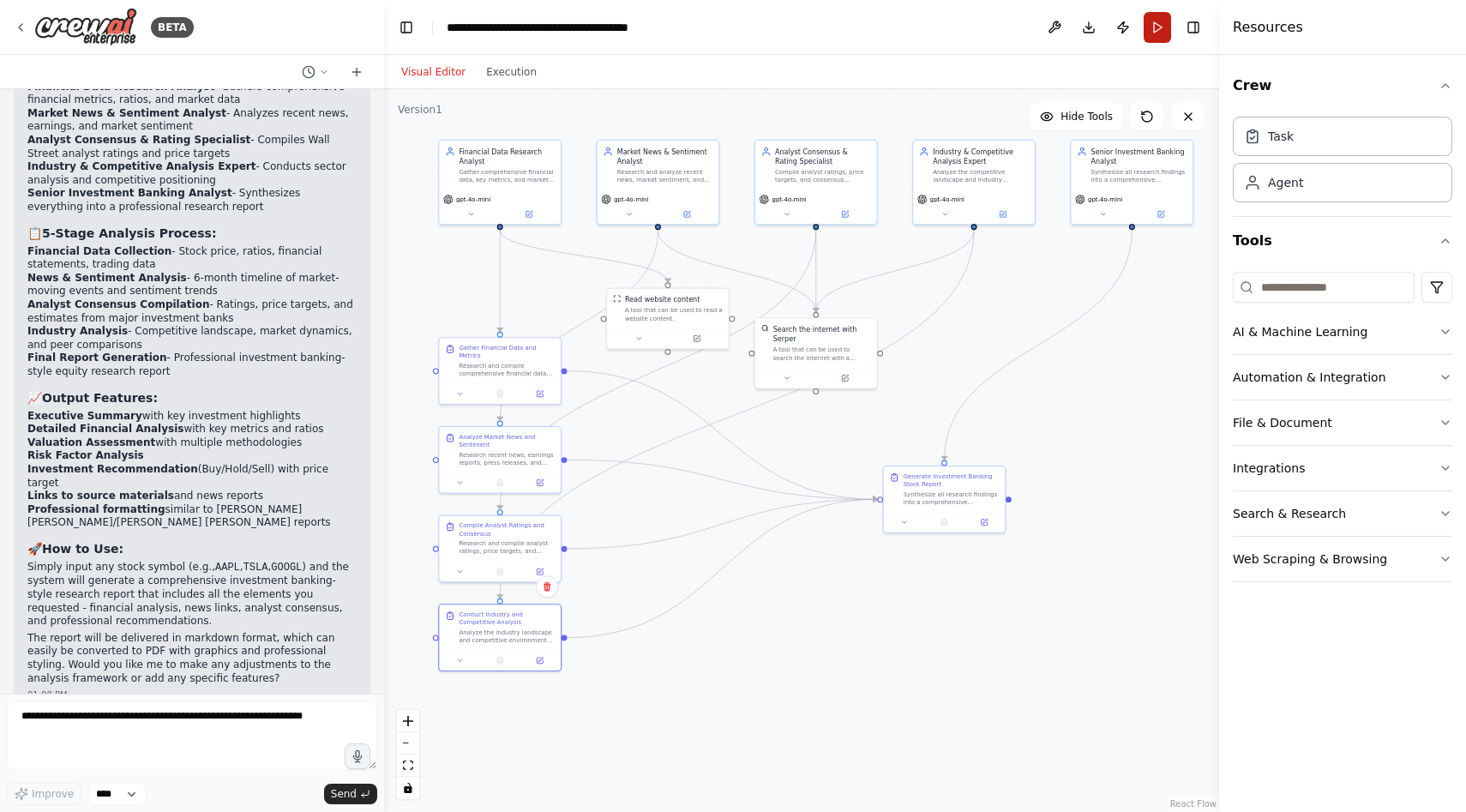
click at [1147, 33] on button "Run" at bounding box center [1158, 28] width 28 height 31
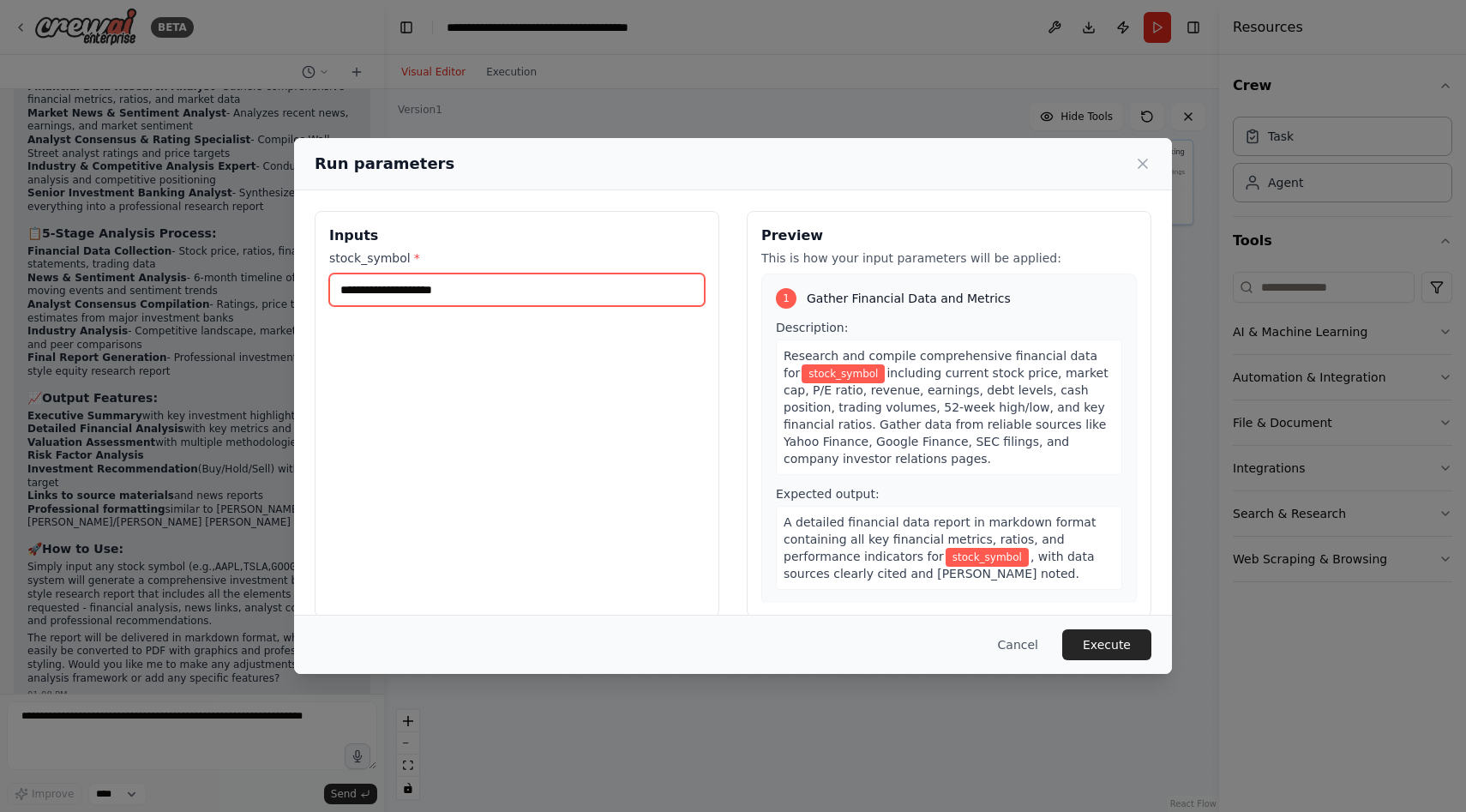
click at [594, 300] on input "stock_symbol *" at bounding box center [517, 290] width 376 height 32
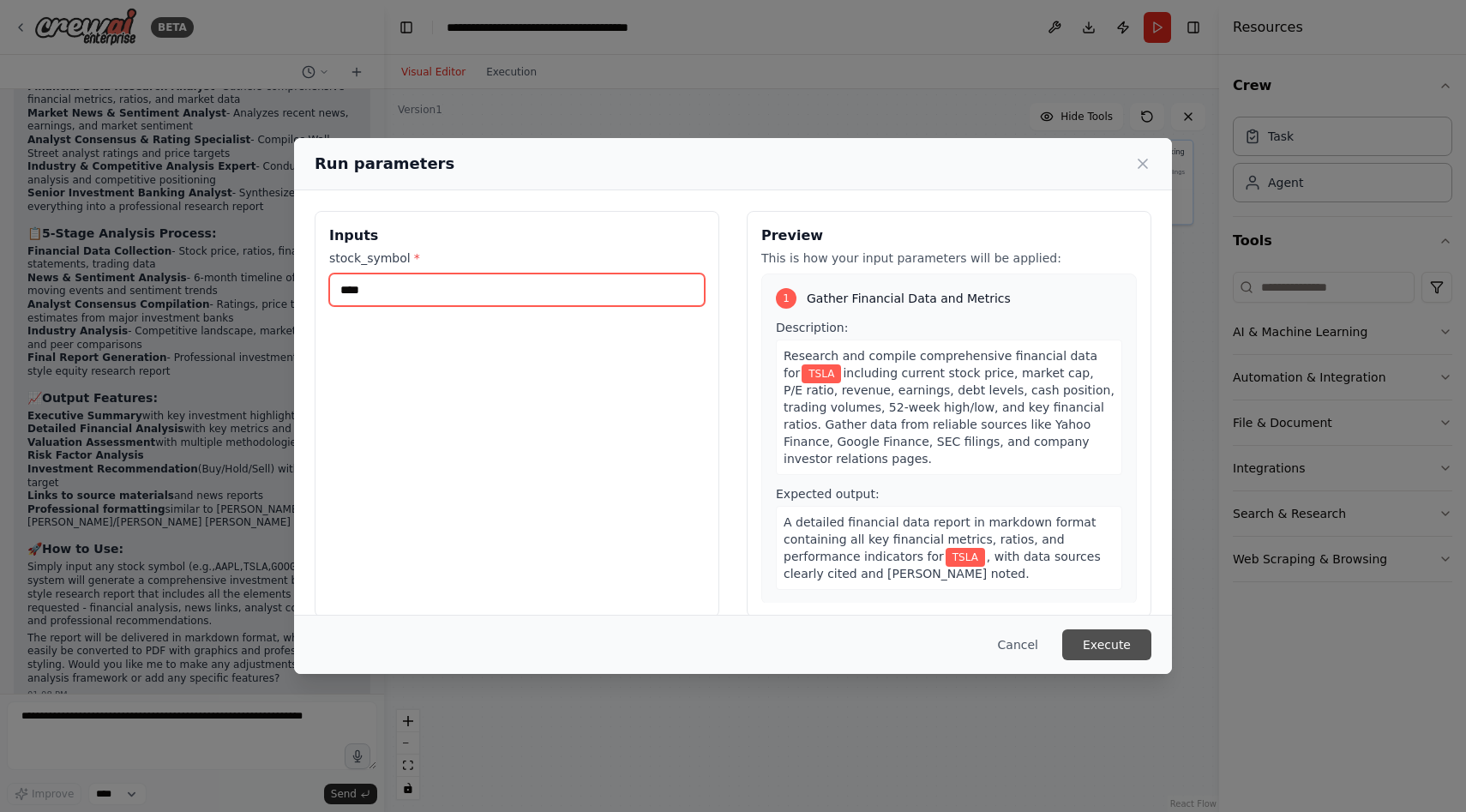
type input "****"
click at [1125, 645] on button "Execute" at bounding box center [1107, 645] width 90 height 31
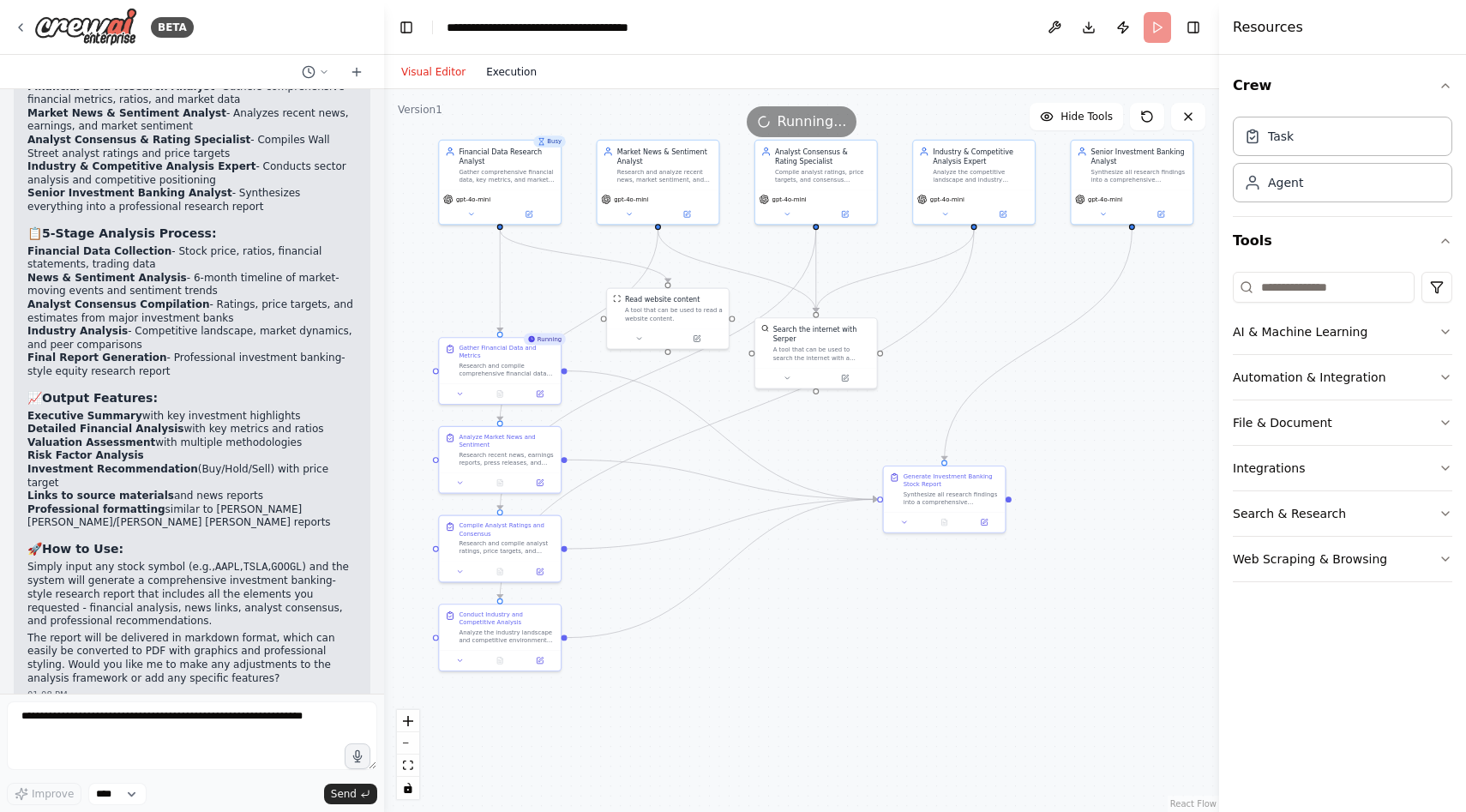
click at [510, 67] on button "Execution" at bounding box center [511, 72] width 71 height 21
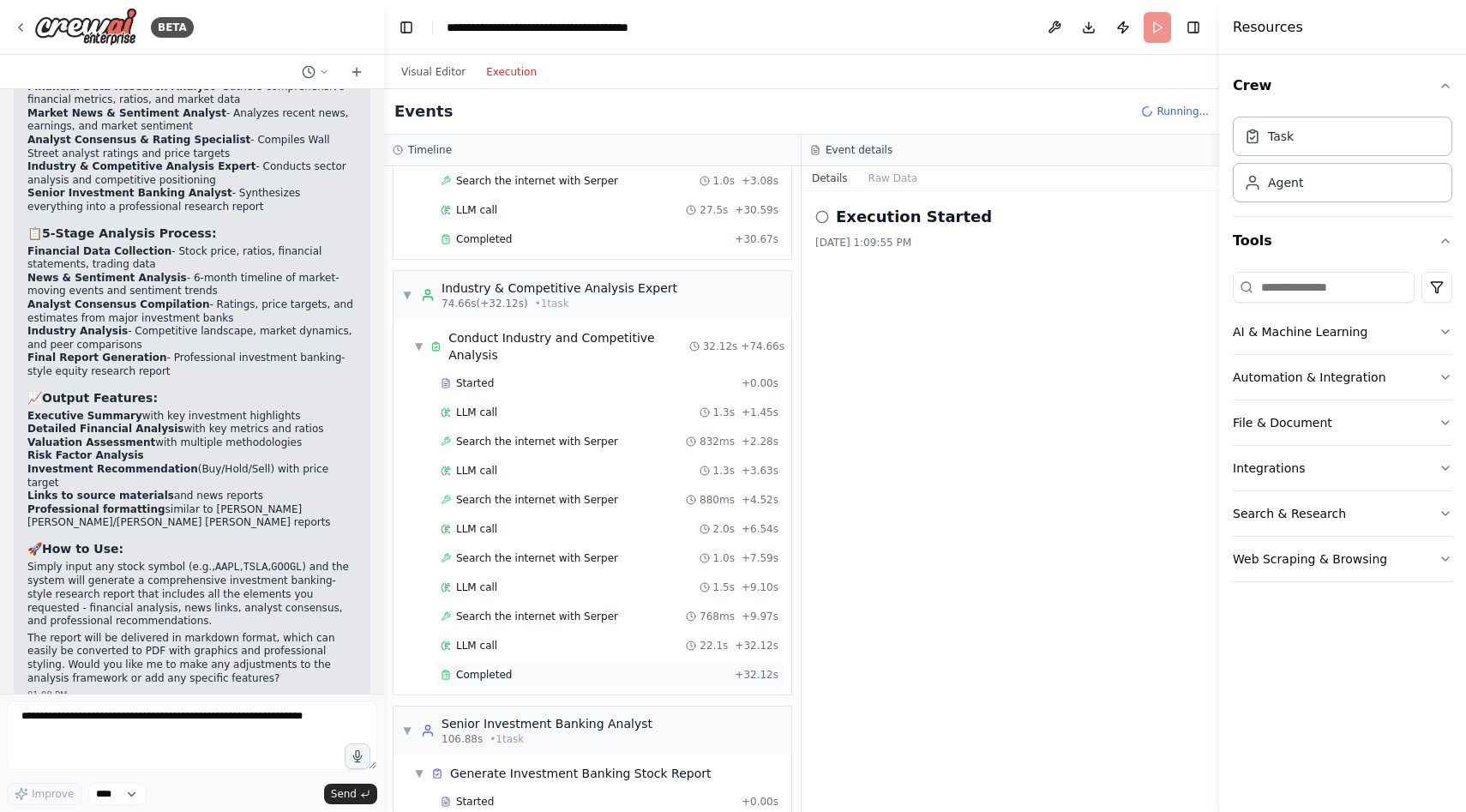
scroll to position [1073, 0]
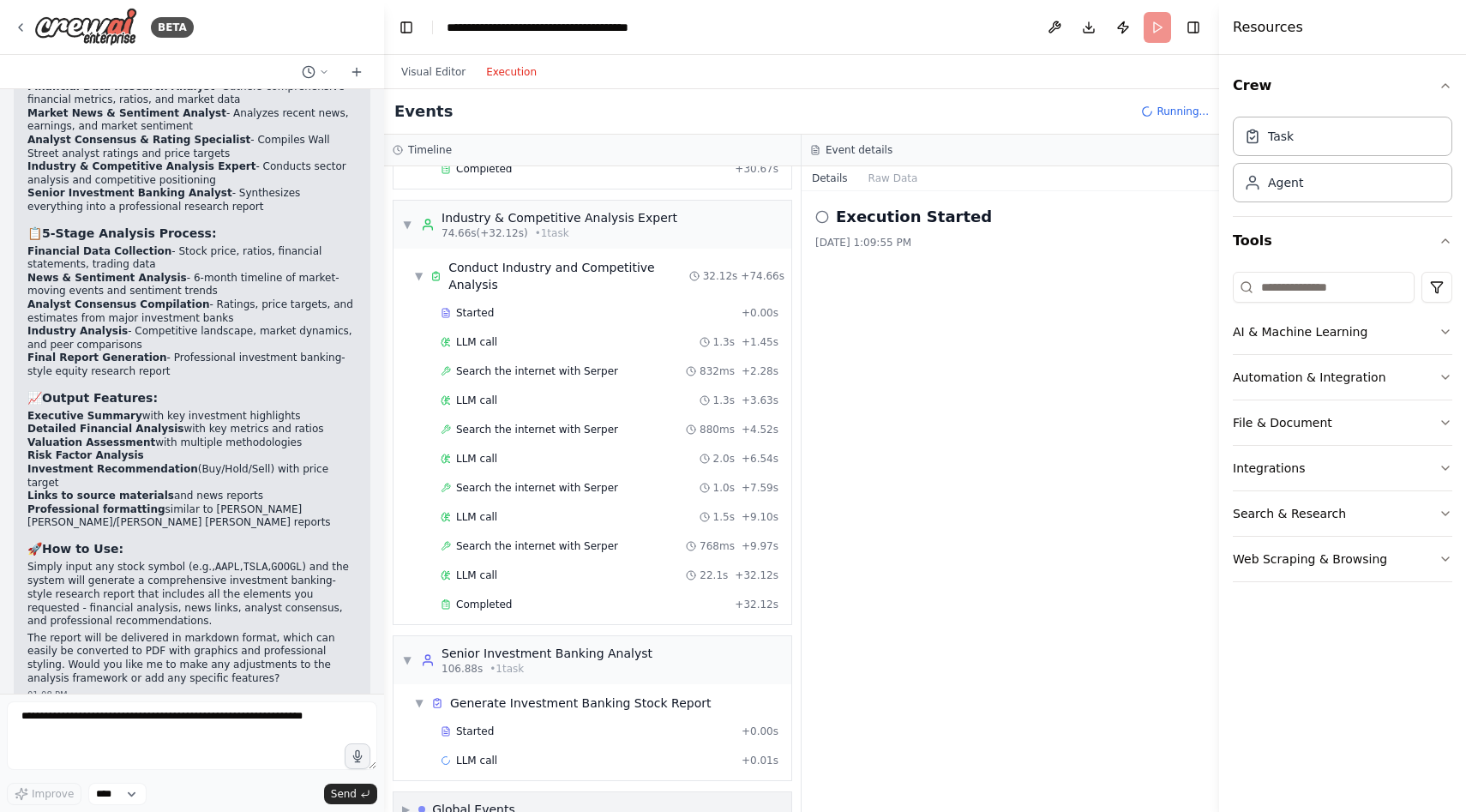
click at [410, 802] on span "▶" at bounding box center [406, 809] width 8 height 14
